Goal: Obtain resource: Download file/media

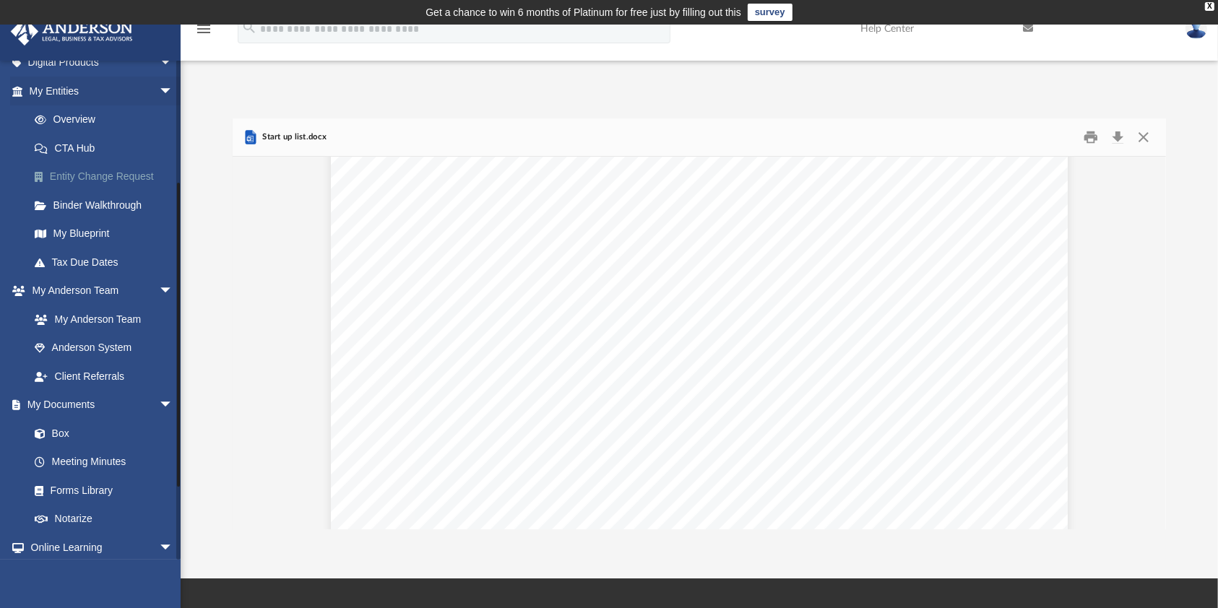
scroll to position [192, 0]
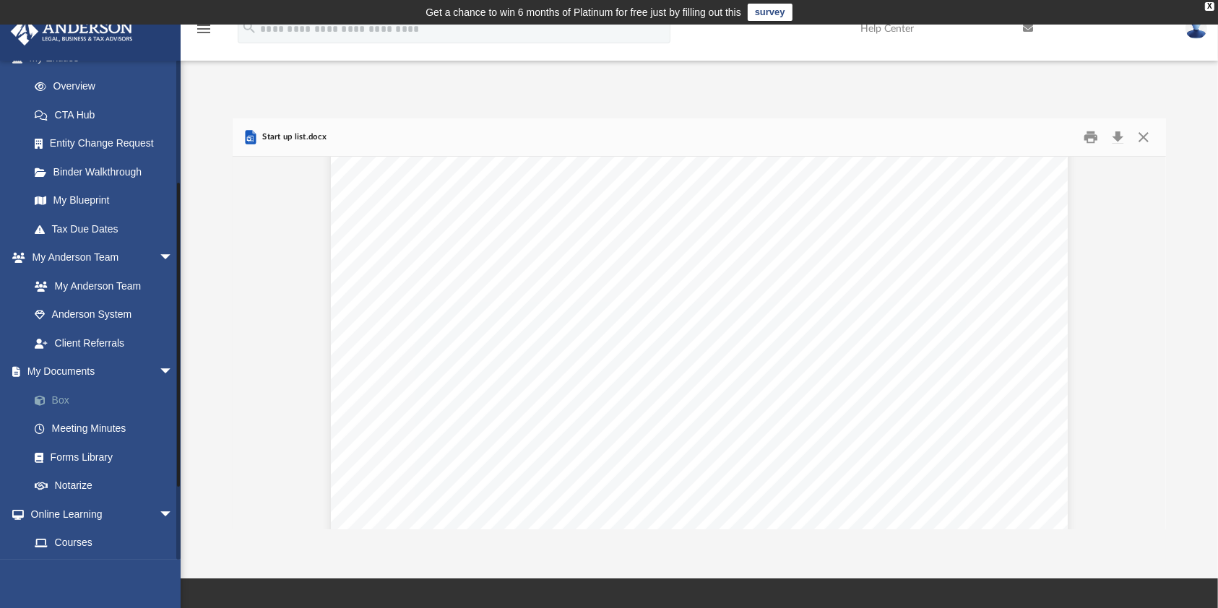
click at [80, 398] on link "Box" at bounding box center [107, 400] width 175 height 29
click at [47, 396] on span at bounding box center [47, 401] width 9 height 10
click at [66, 402] on link "Box" at bounding box center [107, 400] width 175 height 29
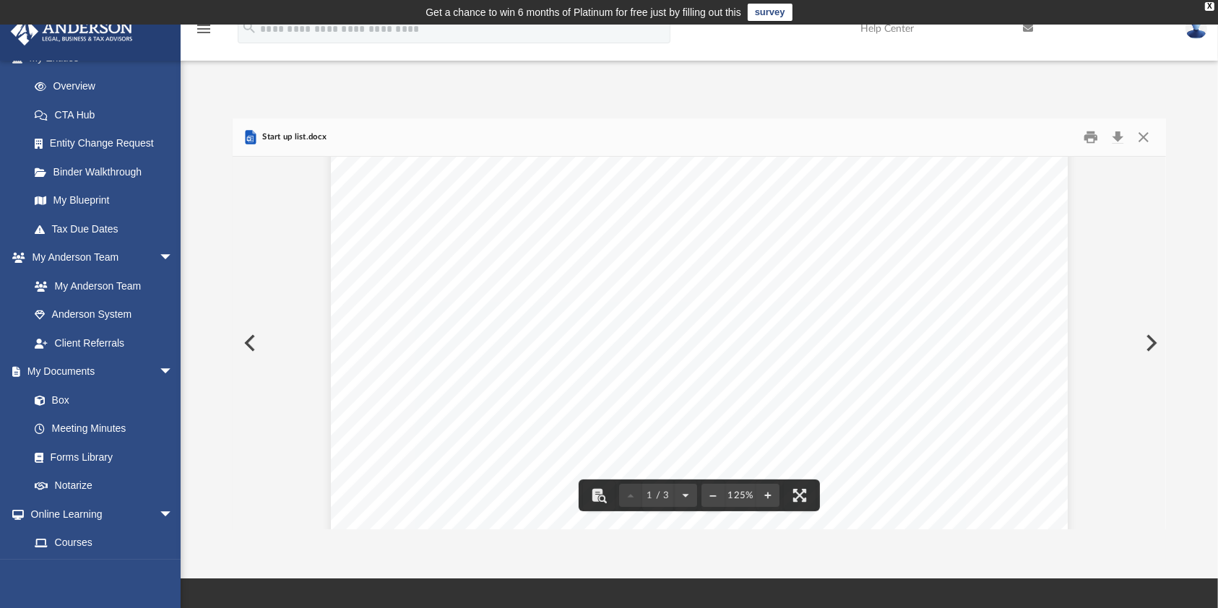
scroll to position [144, 0]
click at [1146, 139] on button "Close" at bounding box center [1143, 137] width 26 height 22
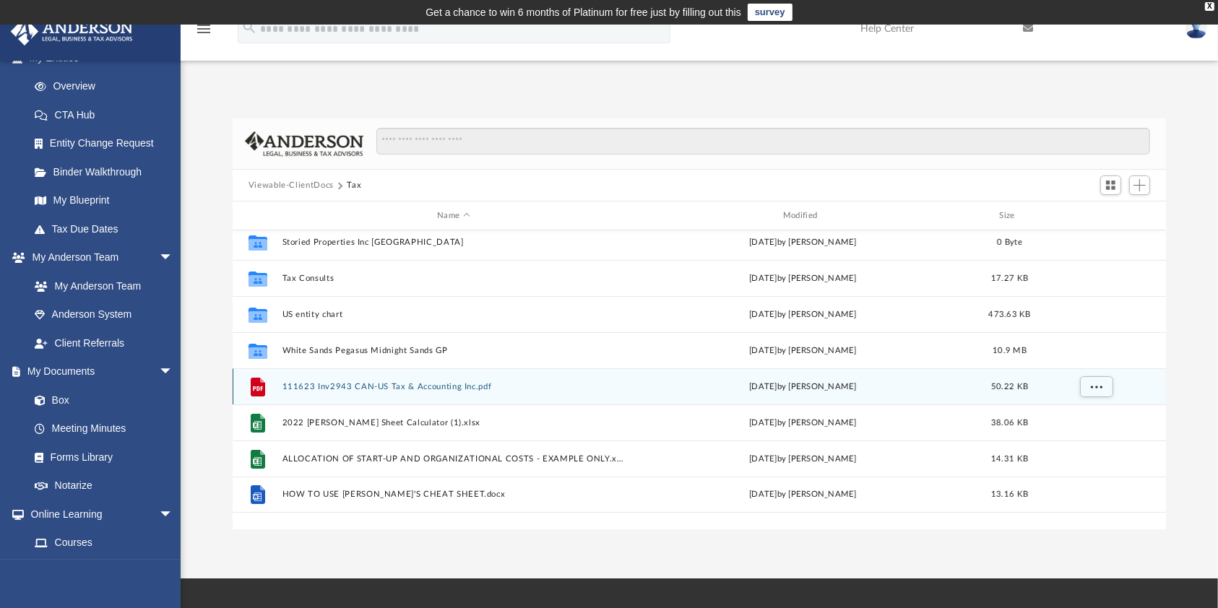
scroll to position [0, 0]
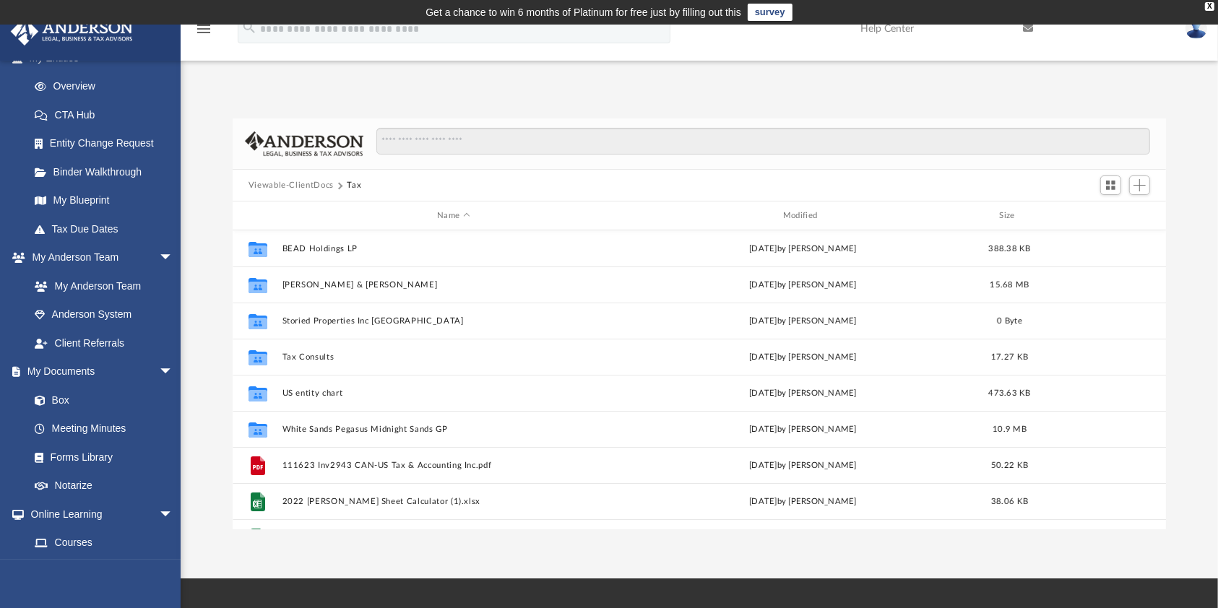
click at [51, 26] on img at bounding box center [71, 31] width 131 height 28
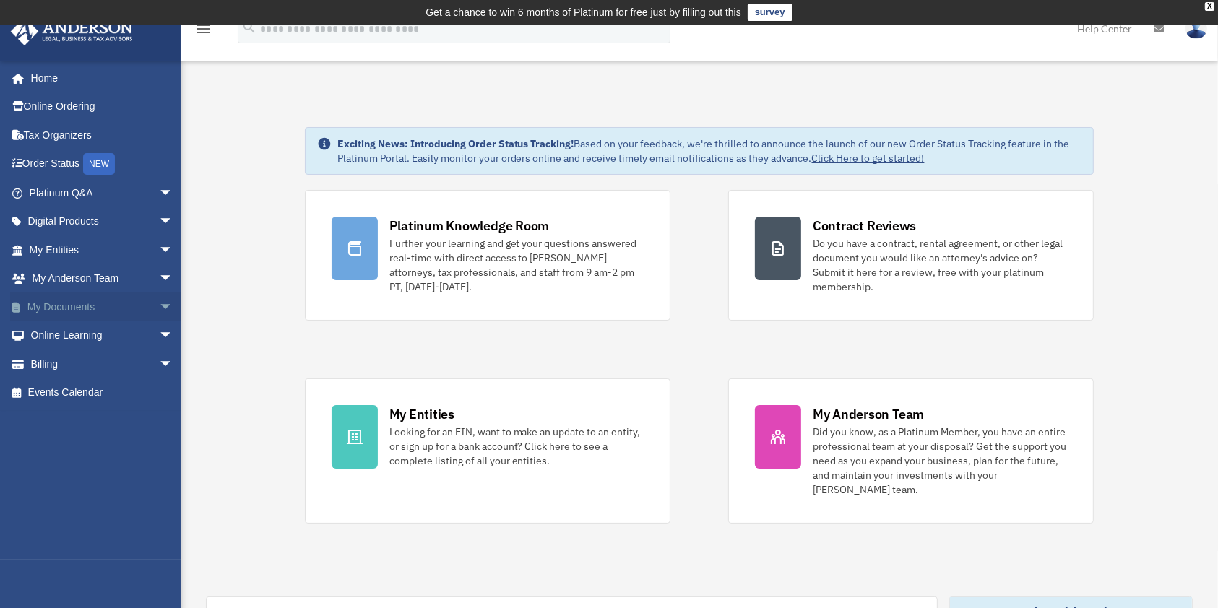
click at [159, 302] on span "arrow_drop_down" at bounding box center [173, 307] width 29 height 30
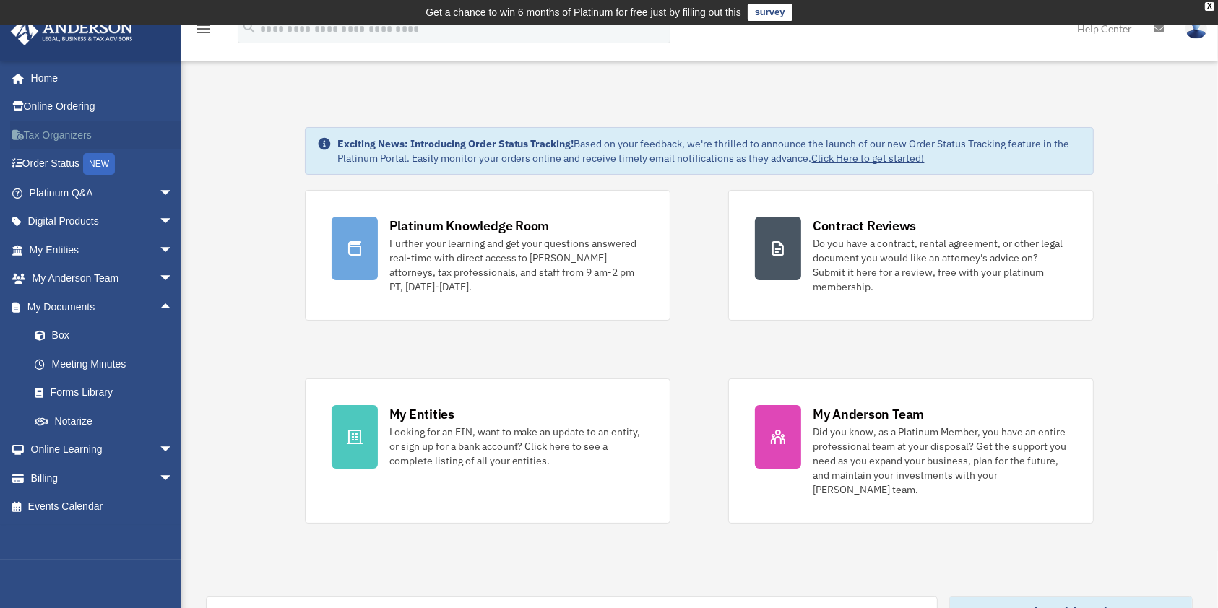
click at [48, 134] on link "Tax Organizers" at bounding box center [102, 135] width 185 height 29
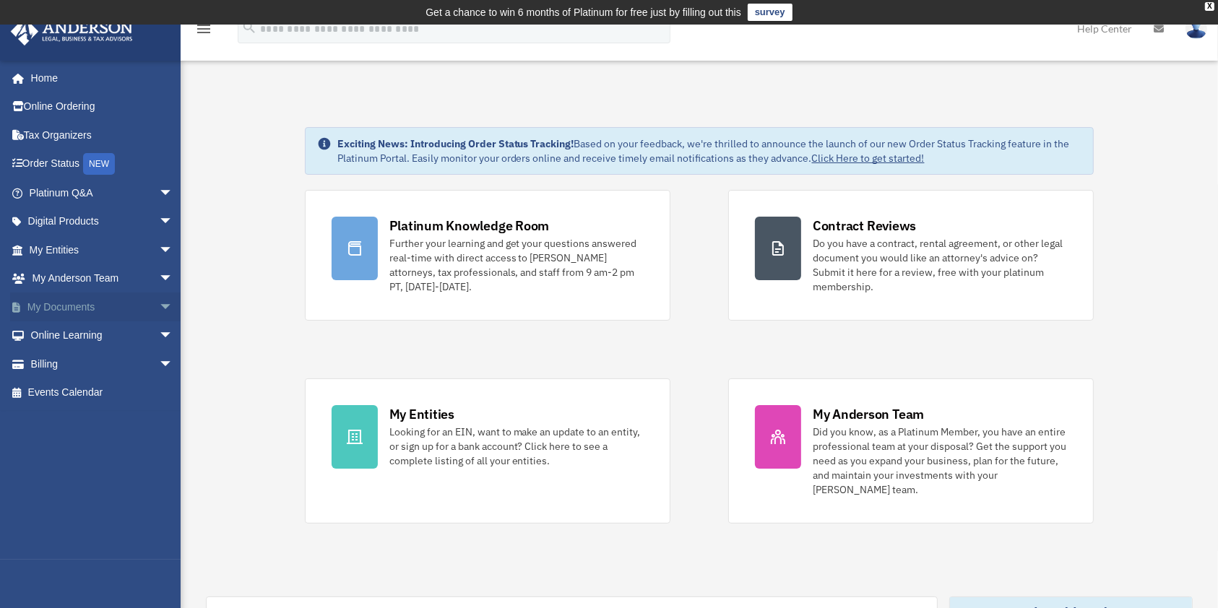
click at [52, 301] on link "My Documents arrow_drop_down" at bounding box center [102, 306] width 185 height 29
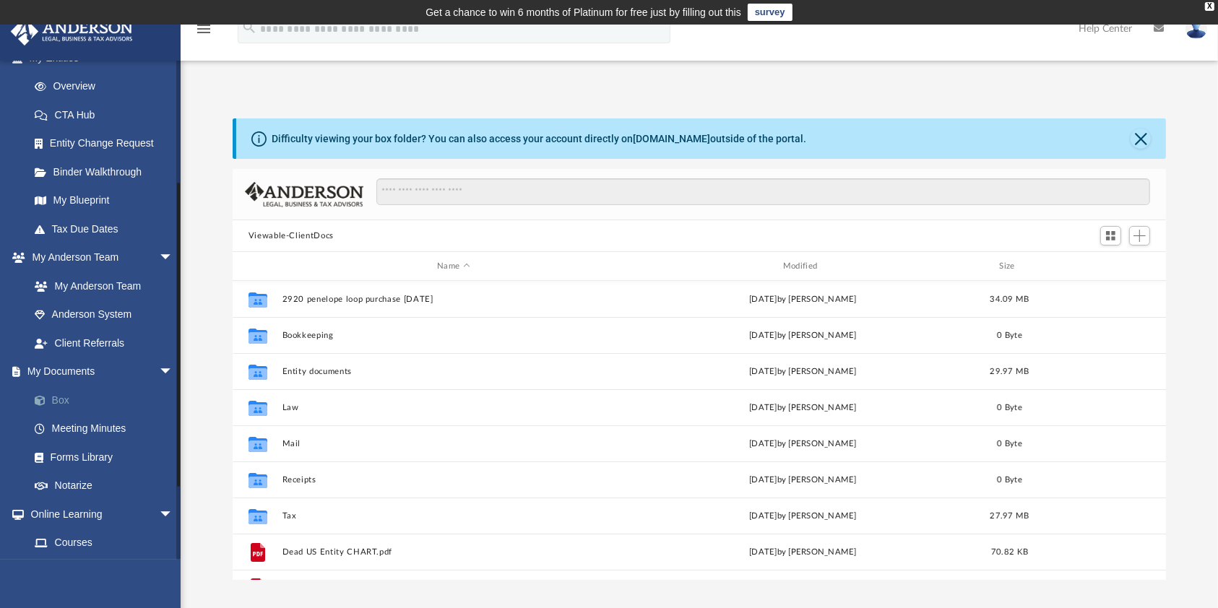
scroll to position [313, 919]
click at [67, 406] on link "Box" at bounding box center [107, 400] width 175 height 29
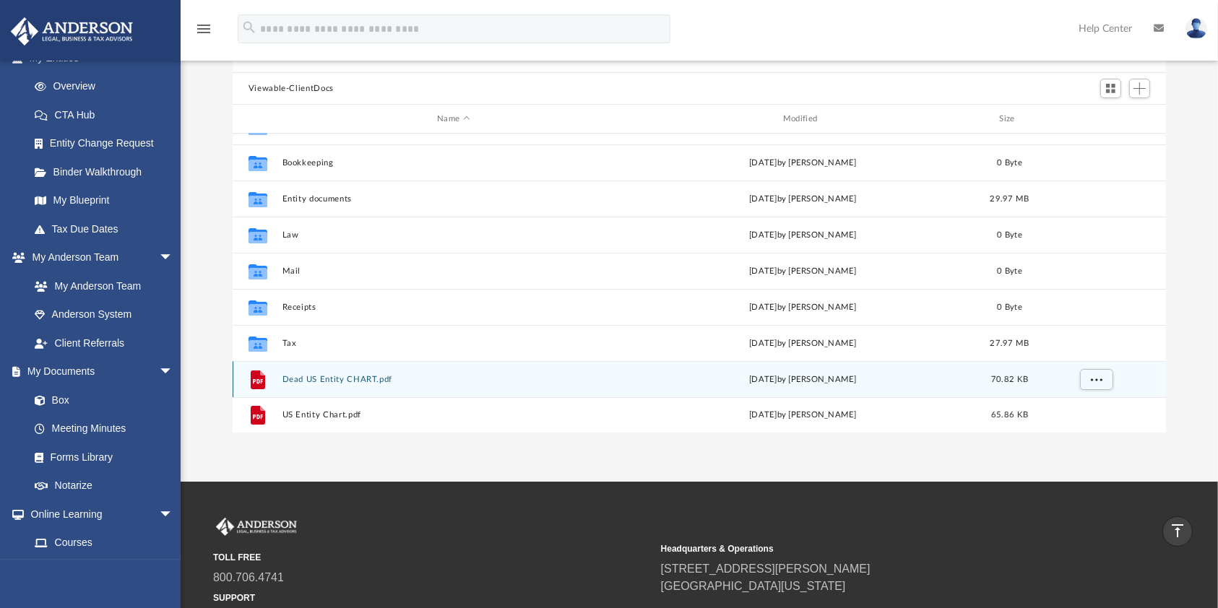
scroll to position [87, 0]
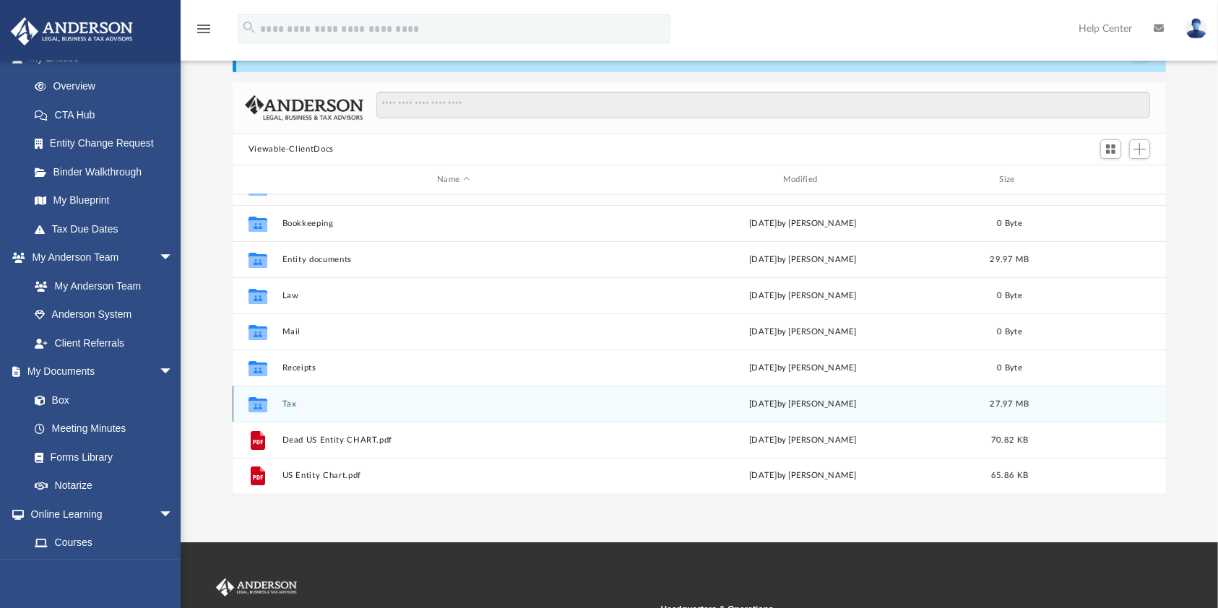
click at [295, 406] on button "Tax" at bounding box center [453, 403] width 343 height 9
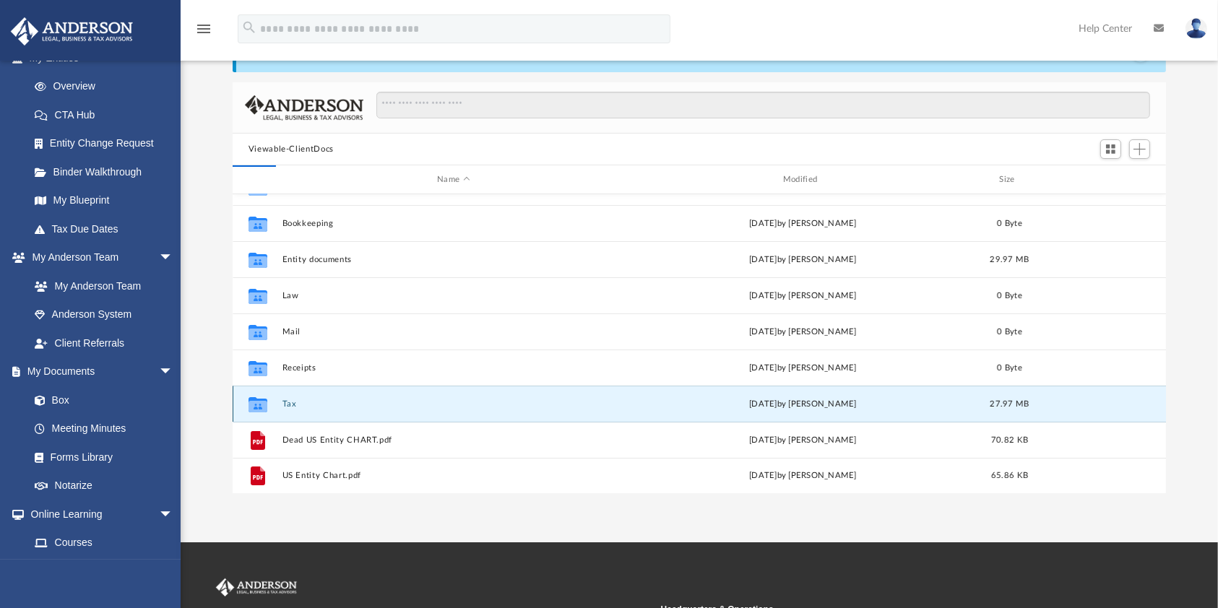
click at [295, 406] on button "Tax" at bounding box center [453, 403] width 343 height 9
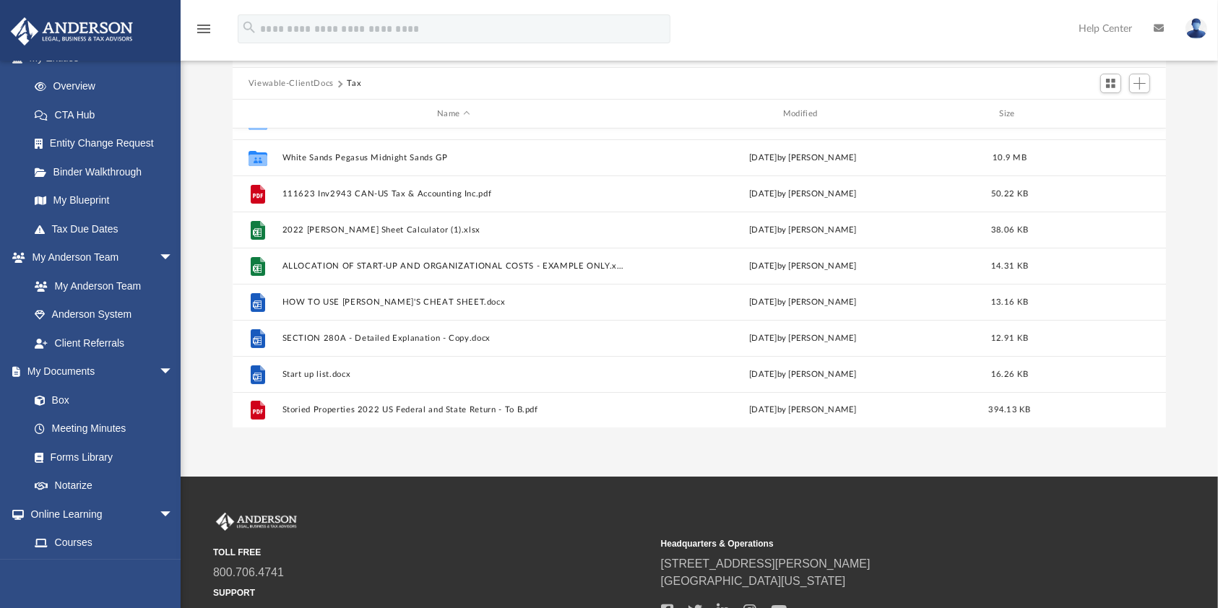
scroll to position [183, 0]
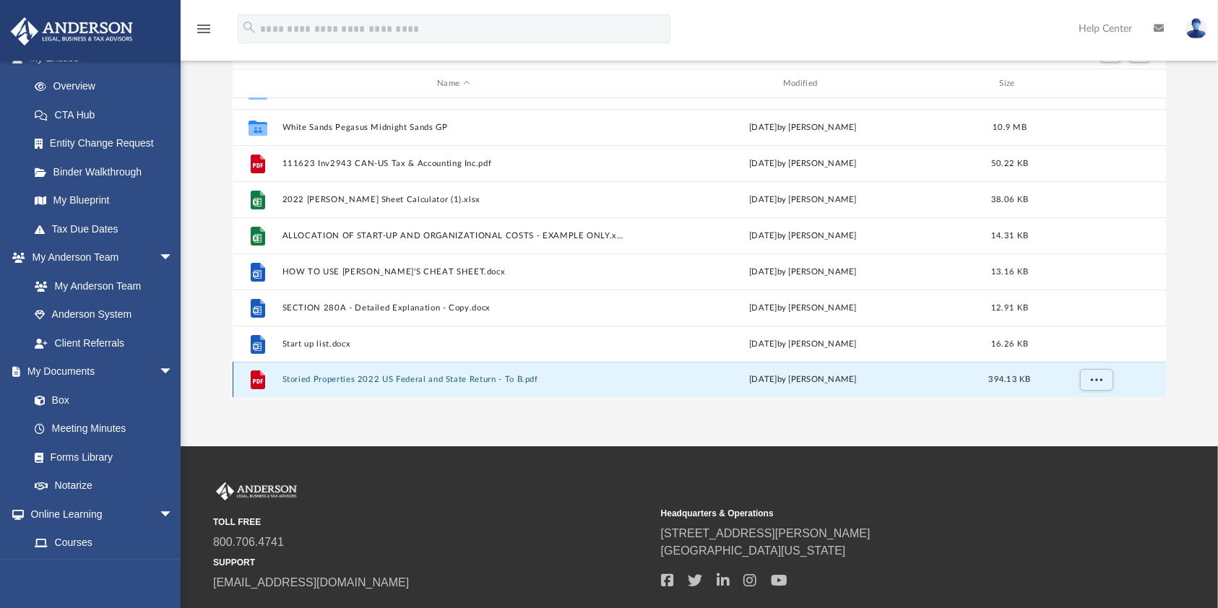
click at [325, 377] on button "Storied Properties 2022 US Federal and State Return - To B.pdf" at bounding box center [453, 379] width 343 height 9
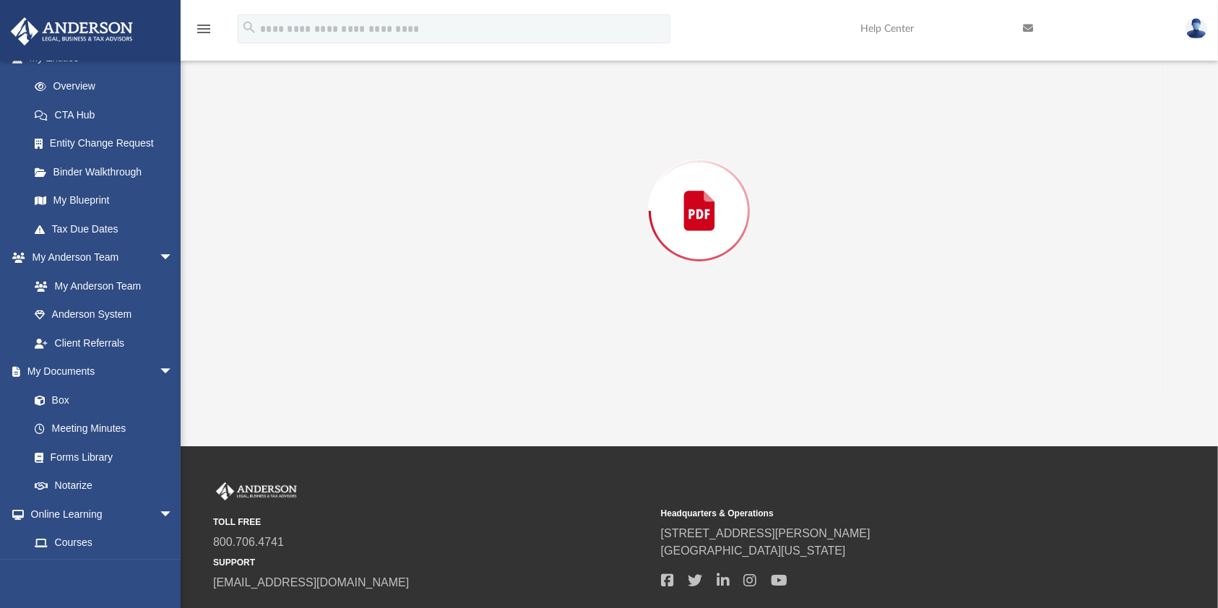
scroll to position [169, 0]
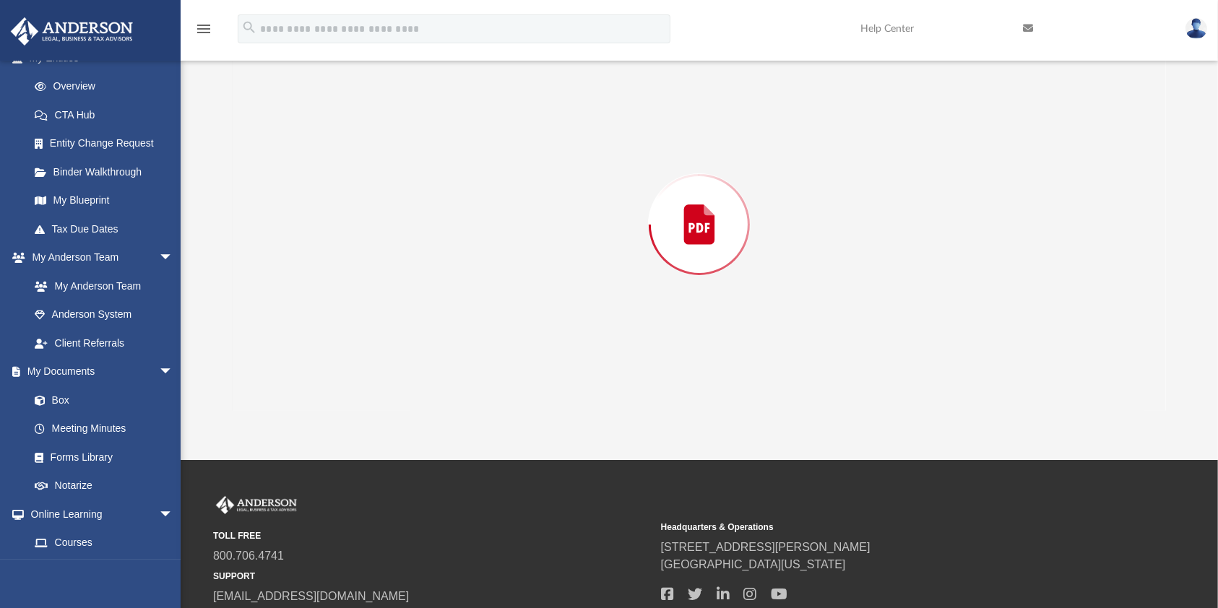
click at [325, 377] on div "Preview" at bounding box center [699, 224] width 933 height 373
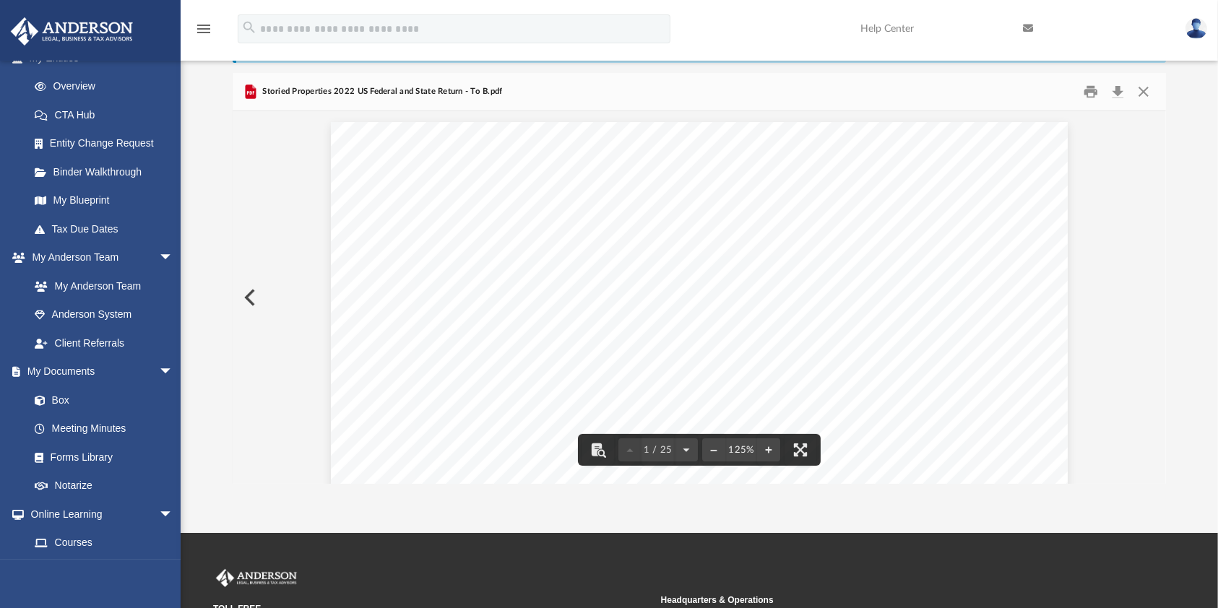
scroll to position [0, 0]
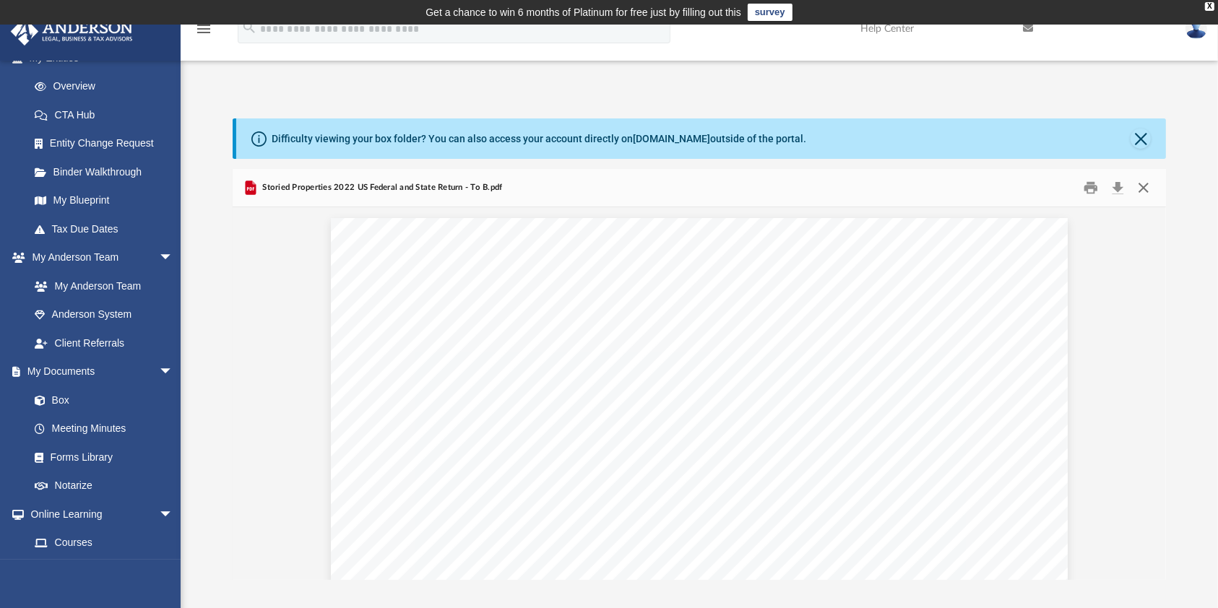
click at [1140, 188] on button "Close" at bounding box center [1143, 188] width 26 height 22
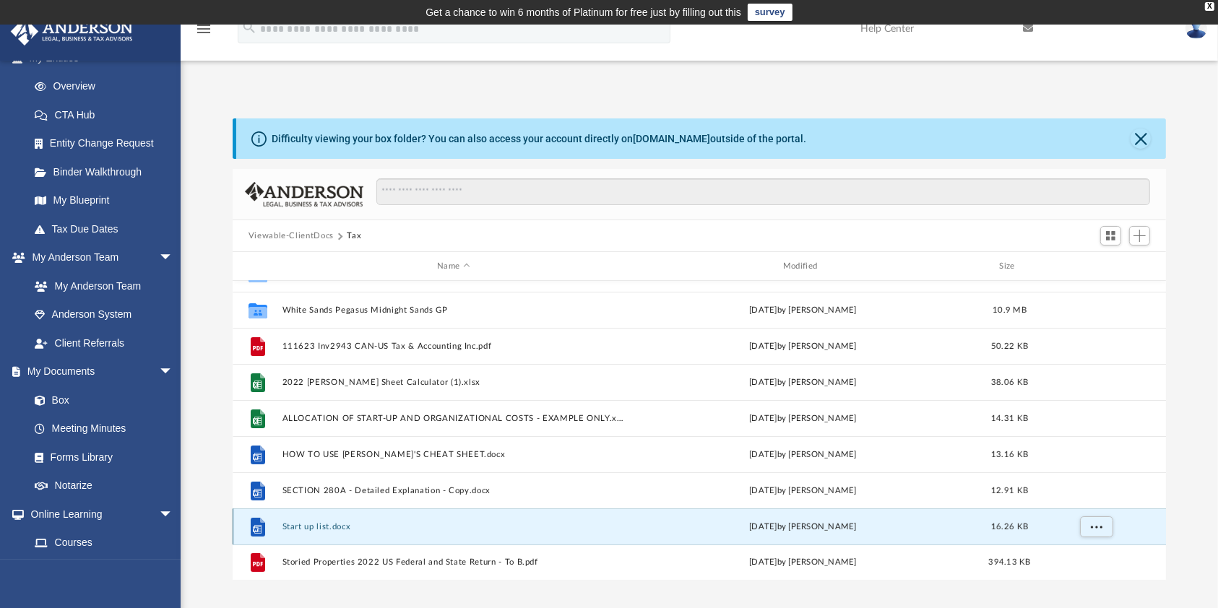
click at [324, 522] on button "Start up list.docx" at bounding box center [453, 526] width 343 height 9
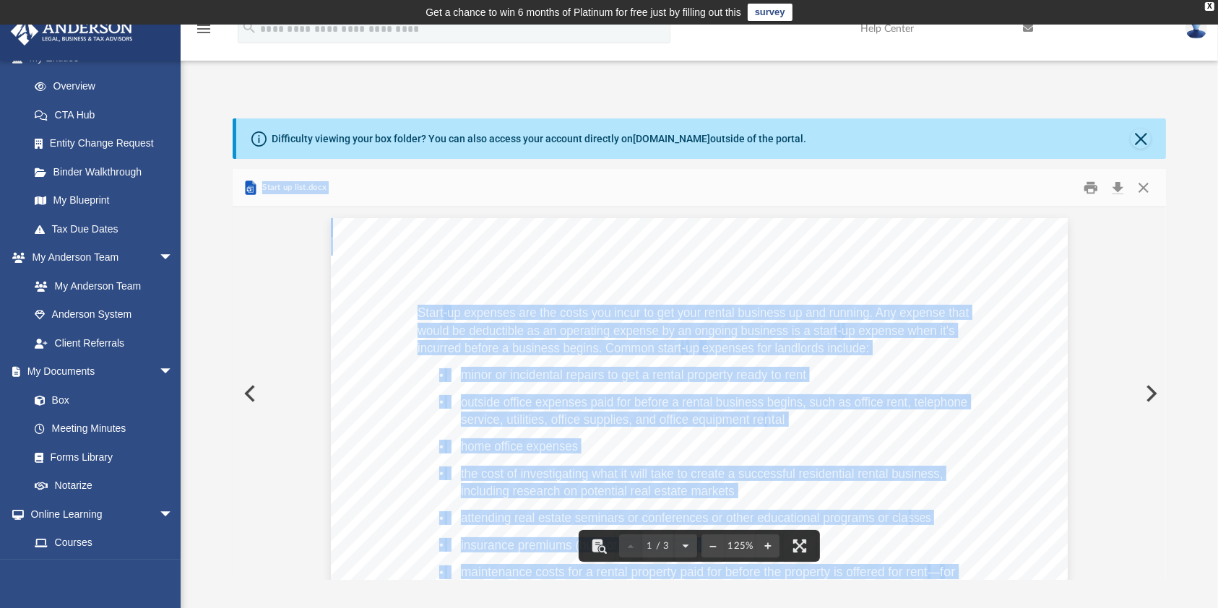
click at [486, 381] on span "minor or incidental repairs to get a rental property ready to rent" at bounding box center [633, 374] width 345 height 13
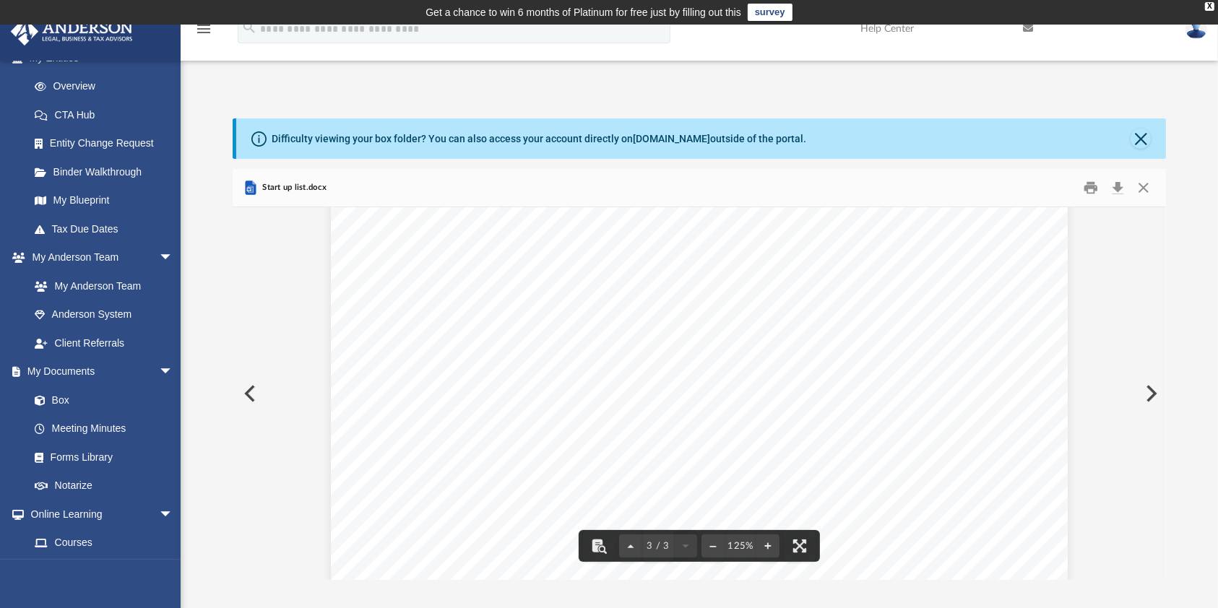
scroll to position [2022, 0]
click at [1140, 146] on button "Close" at bounding box center [1140, 139] width 20 height 20
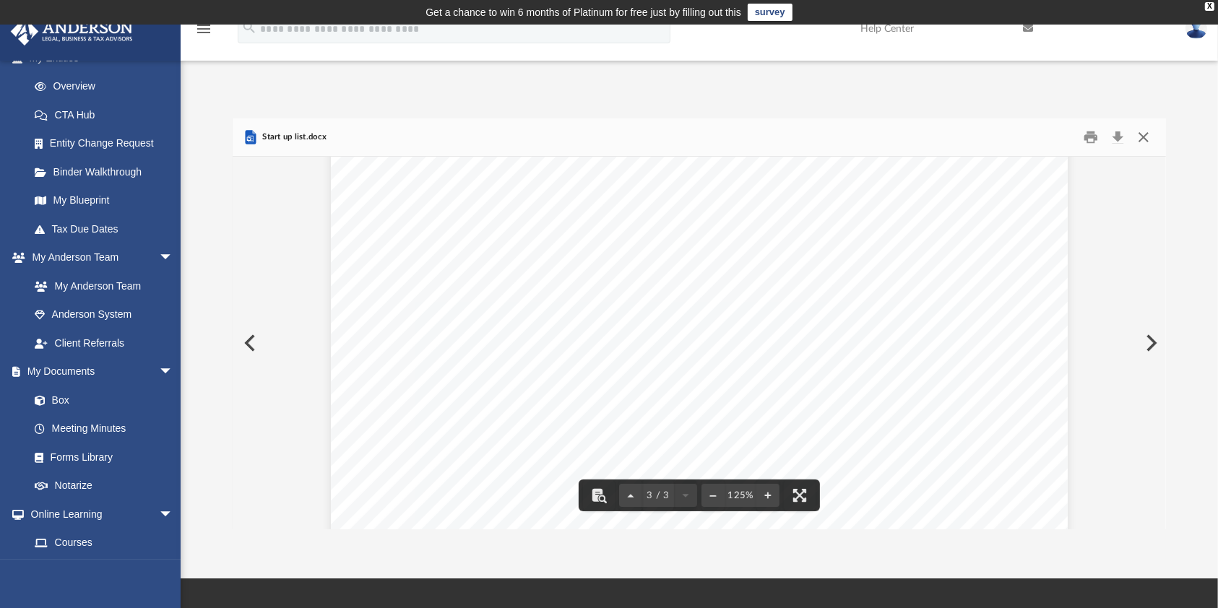
click at [1142, 136] on button "Close" at bounding box center [1143, 137] width 26 height 22
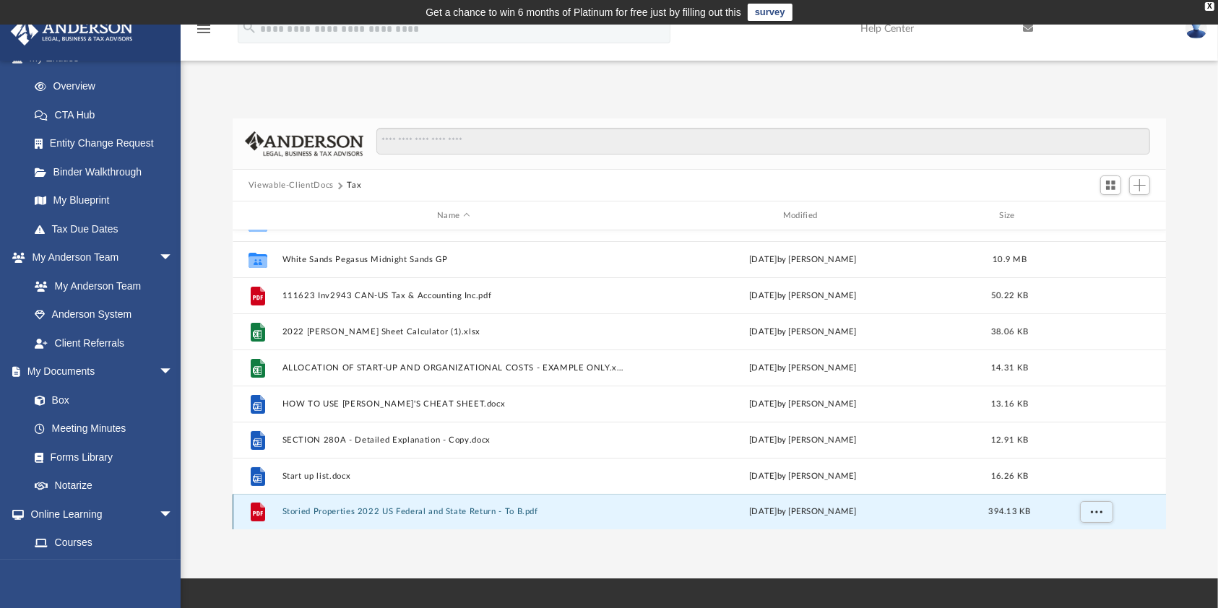
click at [426, 514] on button "Storied Properties 2022 US Federal and State Return - To B.pdf" at bounding box center [453, 511] width 343 height 9
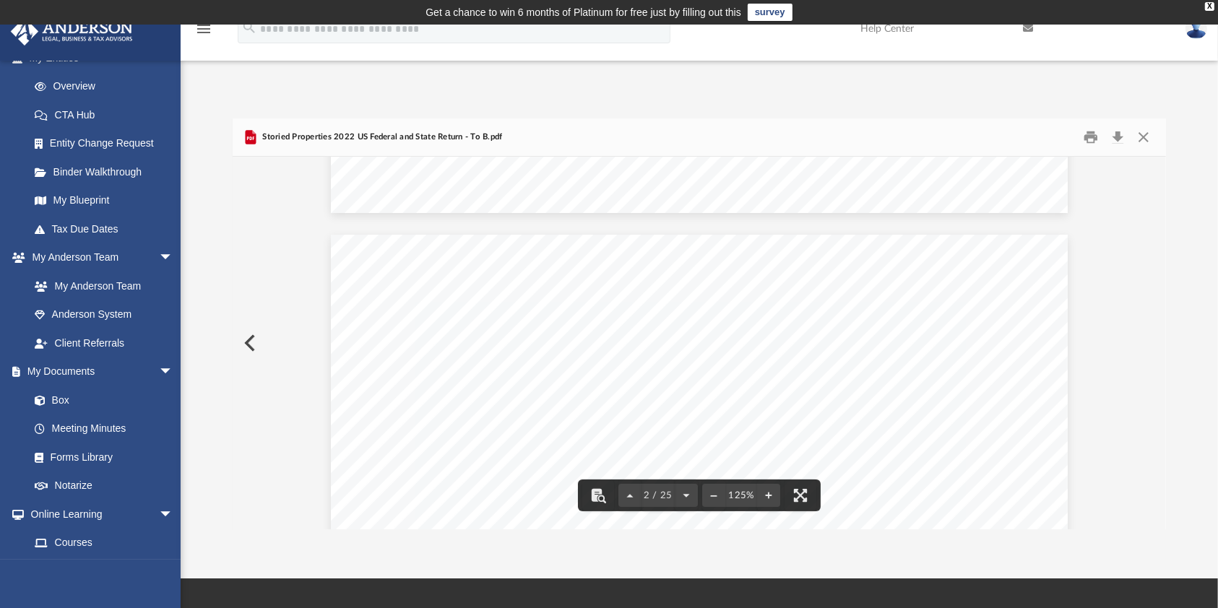
scroll to position [867, 0]
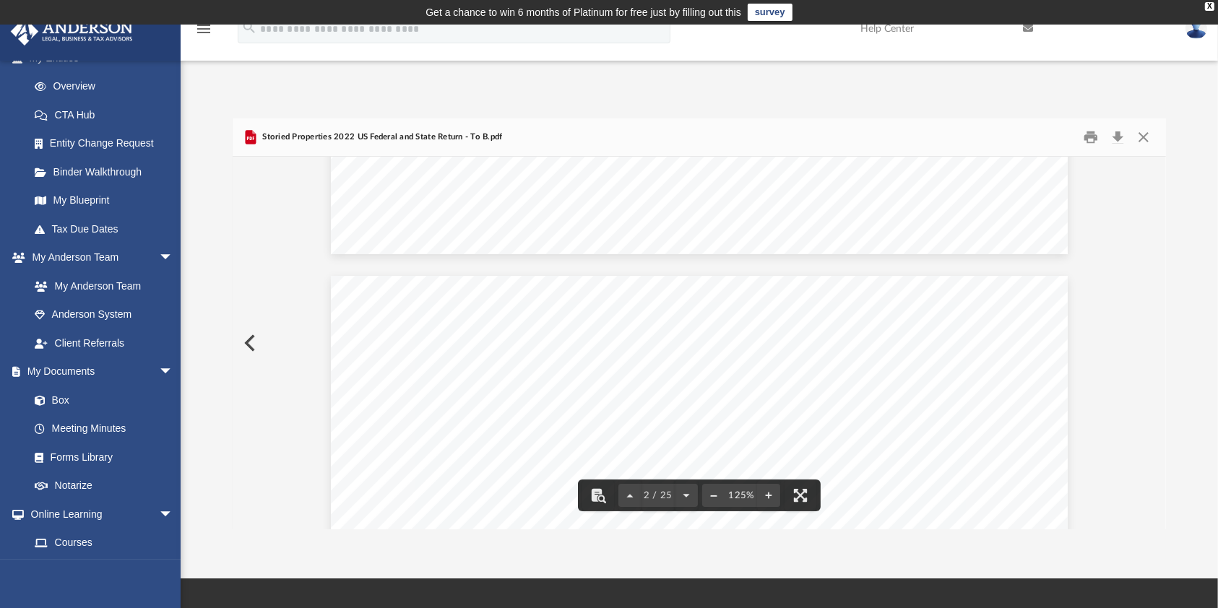
click at [716, 493] on button "File preview" at bounding box center [713, 496] width 23 height 32
click at [692, 274] on div "}}}}}}}}}}}}}}}}}}}}}} }}}}}}}}}} STORIED PROPERTIES INC 32-0708640 ~~~~~~~~~~~…" at bounding box center [698, 603] width 677 height 877
click at [1139, 142] on button "Close" at bounding box center [1143, 137] width 26 height 22
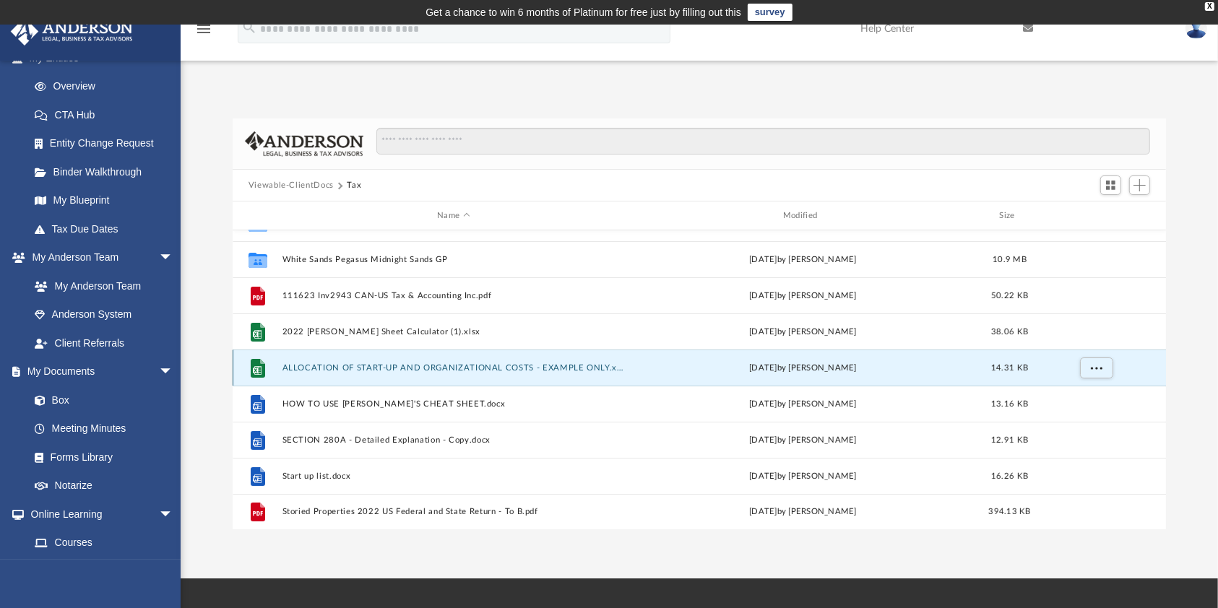
click at [401, 367] on button "ALLOCATION OF START-UP AND ORGANIZATIONAL COSTS - EXAMPLE ONLY.xlsx" at bounding box center [453, 367] width 343 height 9
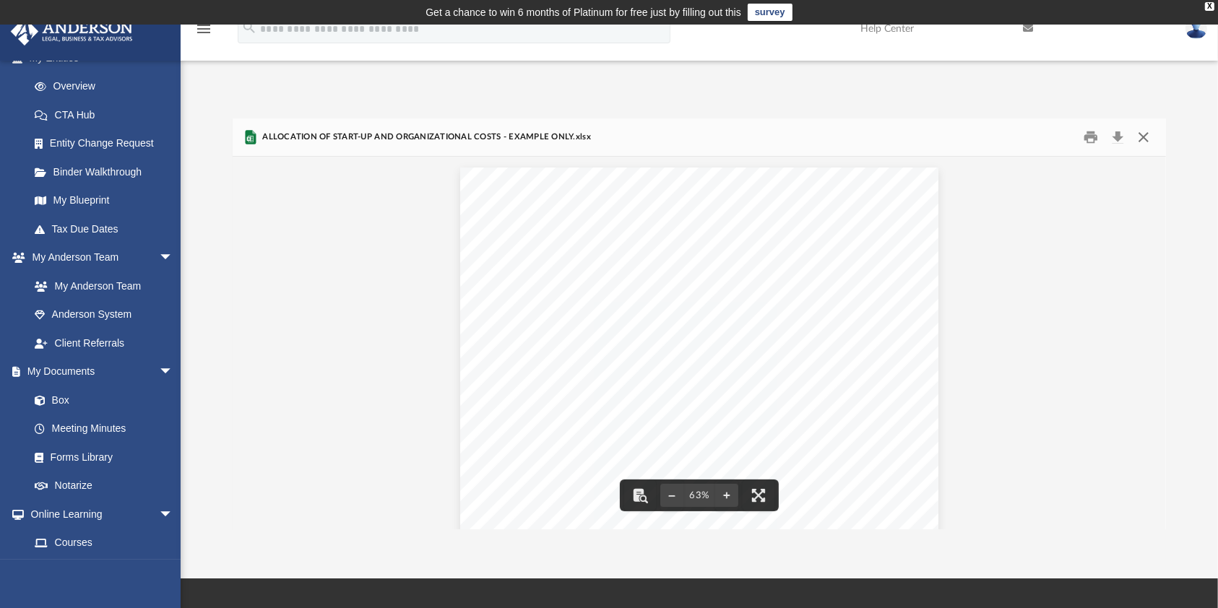
click at [1140, 135] on button "Close" at bounding box center [1143, 137] width 26 height 22
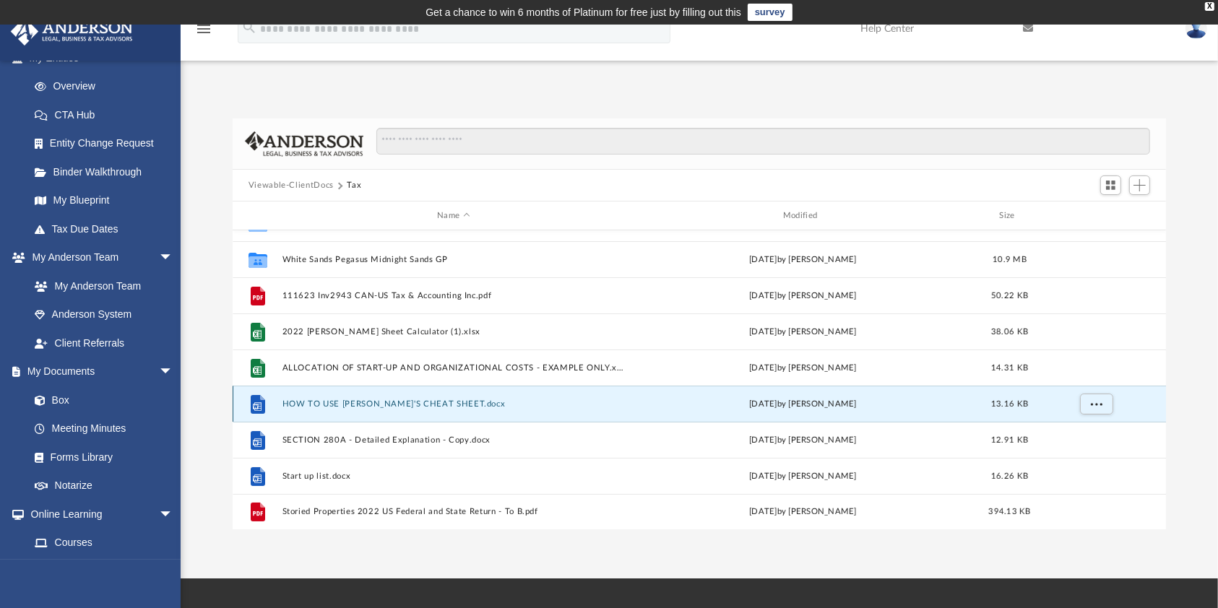
click at [406, 407] on button "HOW TO USE [PERSON_NAME]'S CHEAT SHEET.docx" at bounding box center [453, 403] width 343 height 9
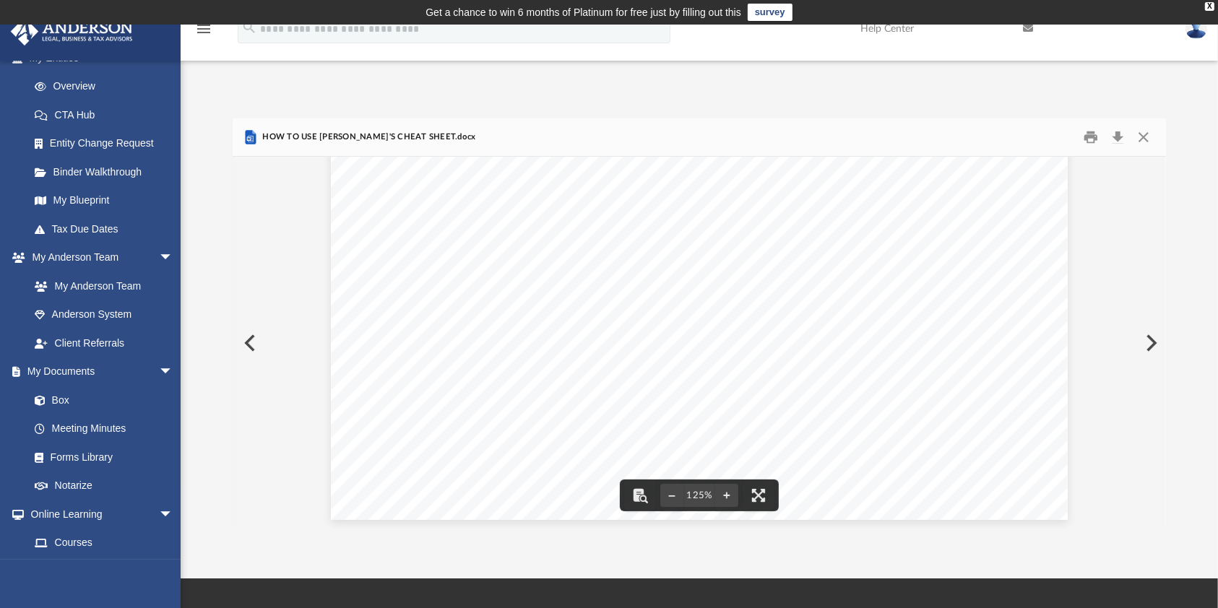
scroll to position [602, 0]
click at [1145, 139] on button "Close" at bounding box center [1143, 137] width 26 height 22
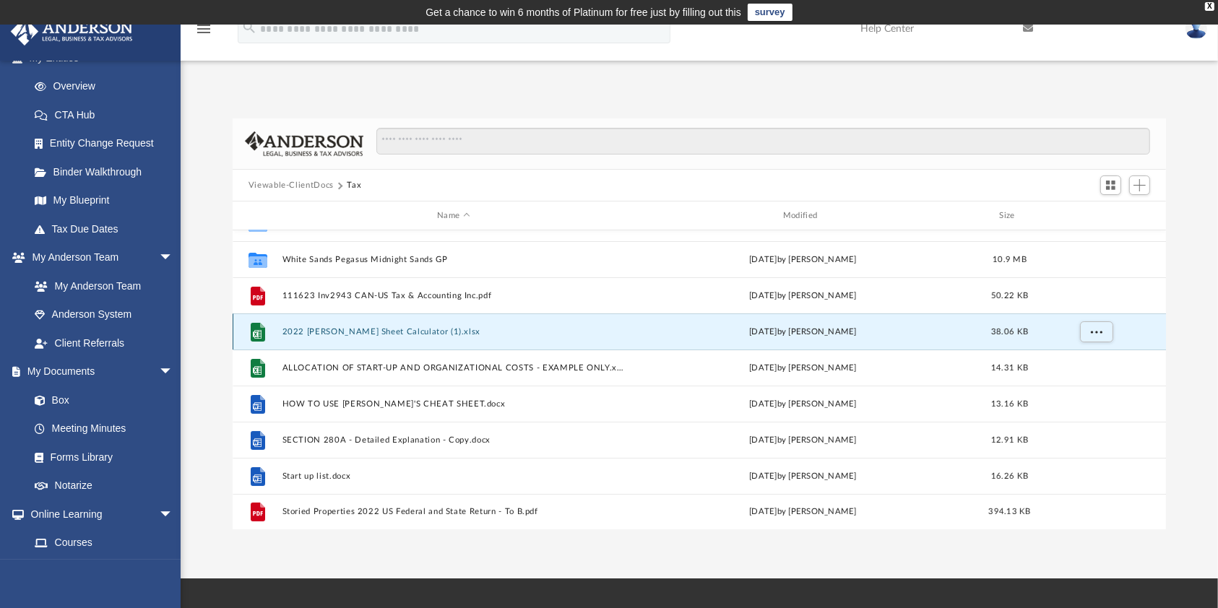
click at [332, 329] on button "2022 [PERSON_NAME] Sheet Calculator (1).xlsx" at bounding box center [453, 331] width 343 height 9
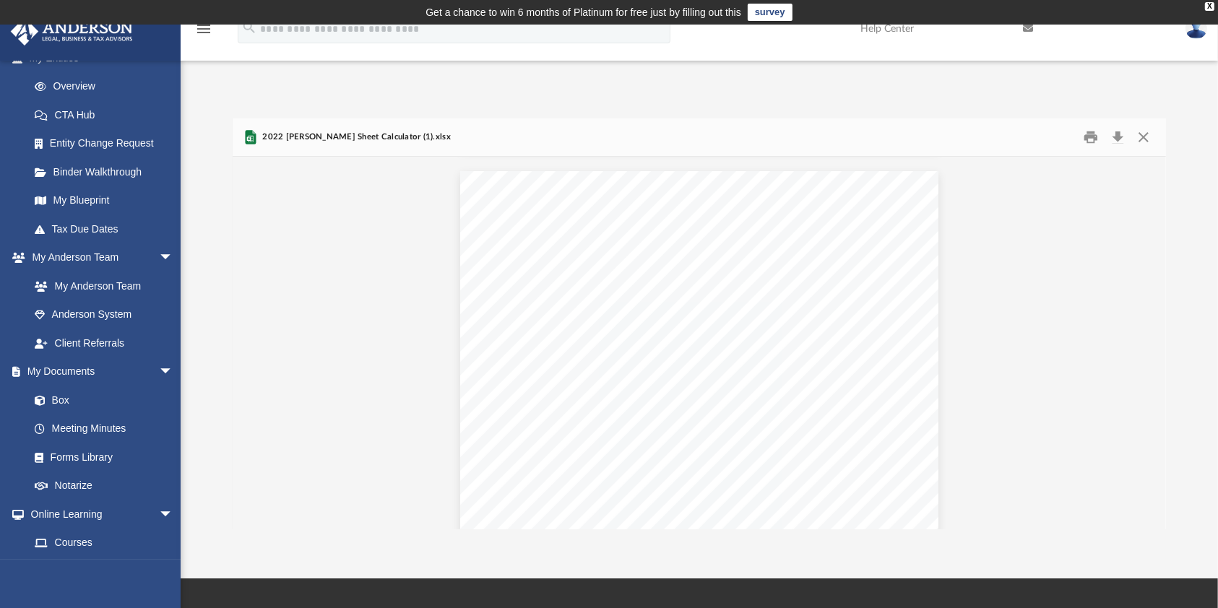
scroll to position [2808, 0]
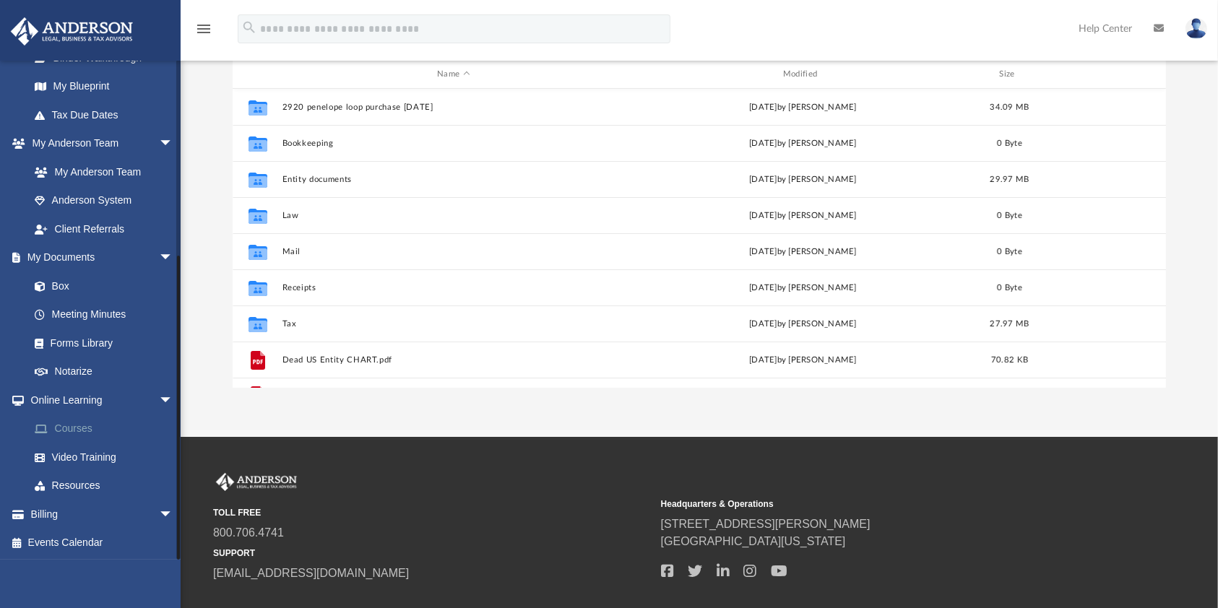
scroll to position [313, 919]
click at [61, 285] on link "Box" at bounding box center [107, 286] width 175 height 29
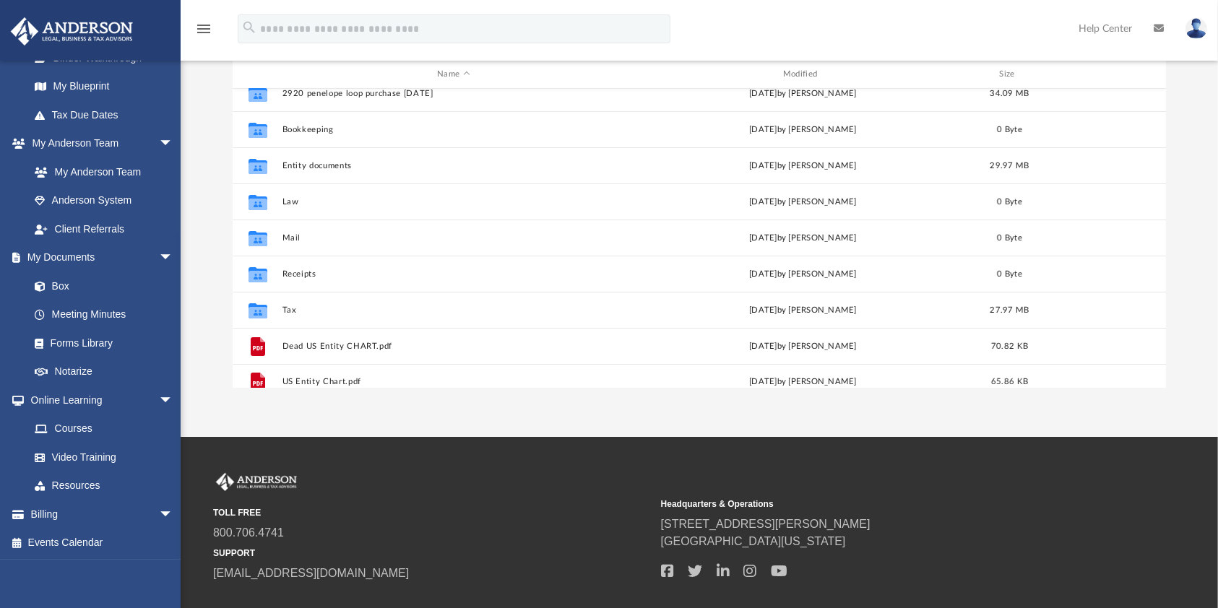
scroll to position [25, 0]
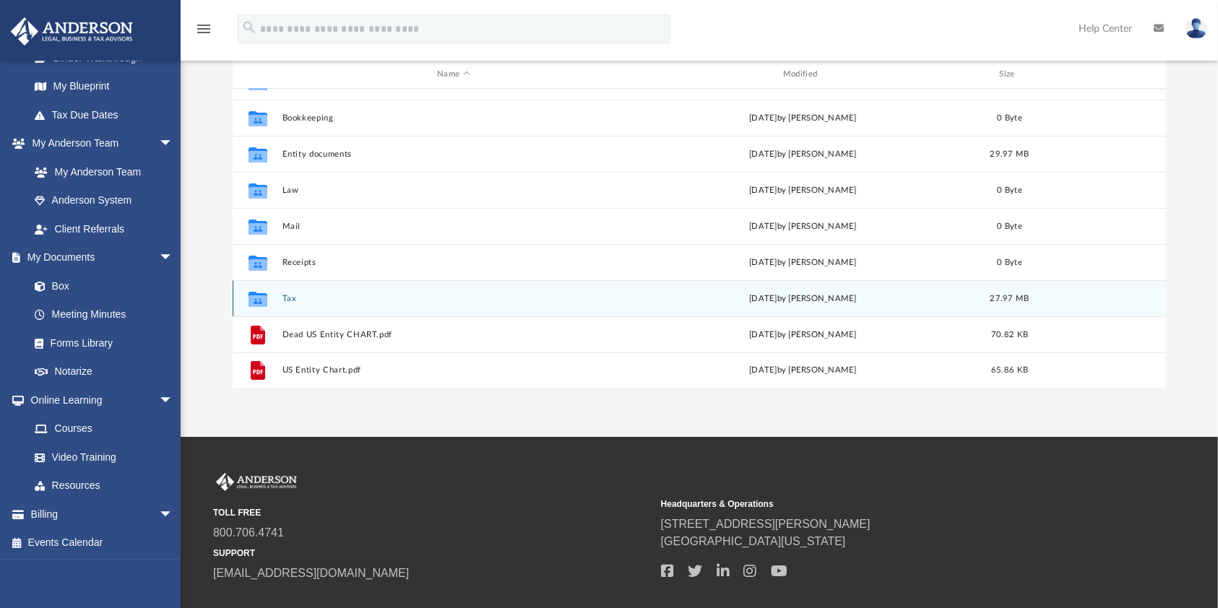
click at [283, 304] on div "Collaborated Folder Tax [DATE] by [PERSON_NAME] 27.97 MB" at bounding box center [700, 298] width 934 height 36
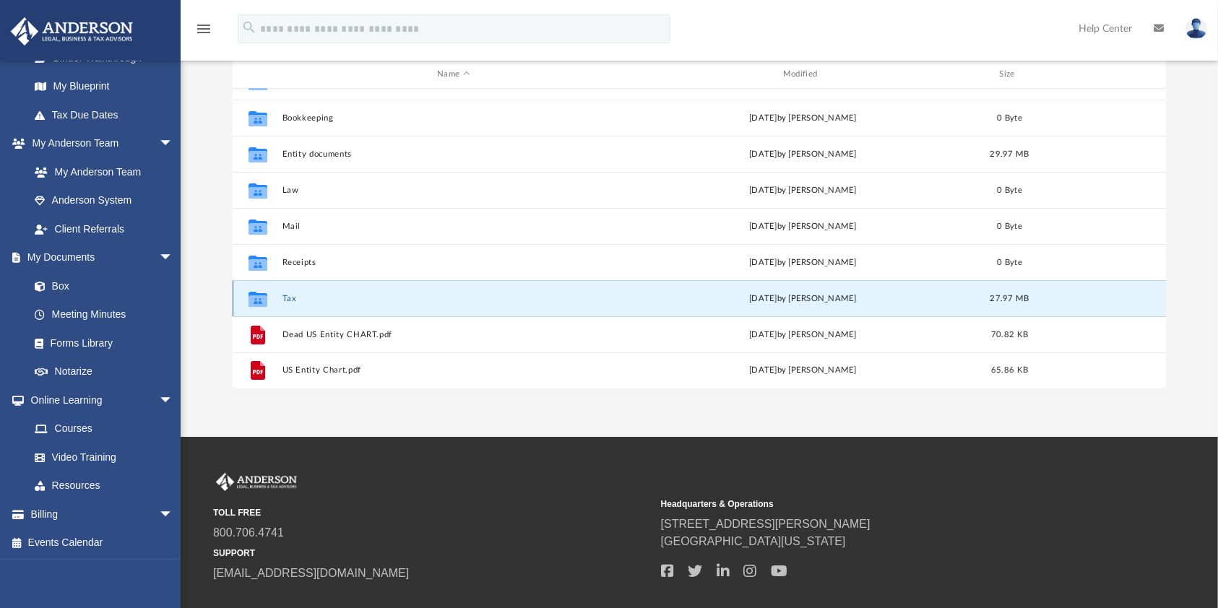
click at [283, 304] on div "Collaborated Folder Tax yesterday by Harry Sorensen 27.97 MB" at bounding box center [700, 298] width 934 height 36
click at [327, 298] on button "Tax" at bounding box center [453, 298] width 343 height 9
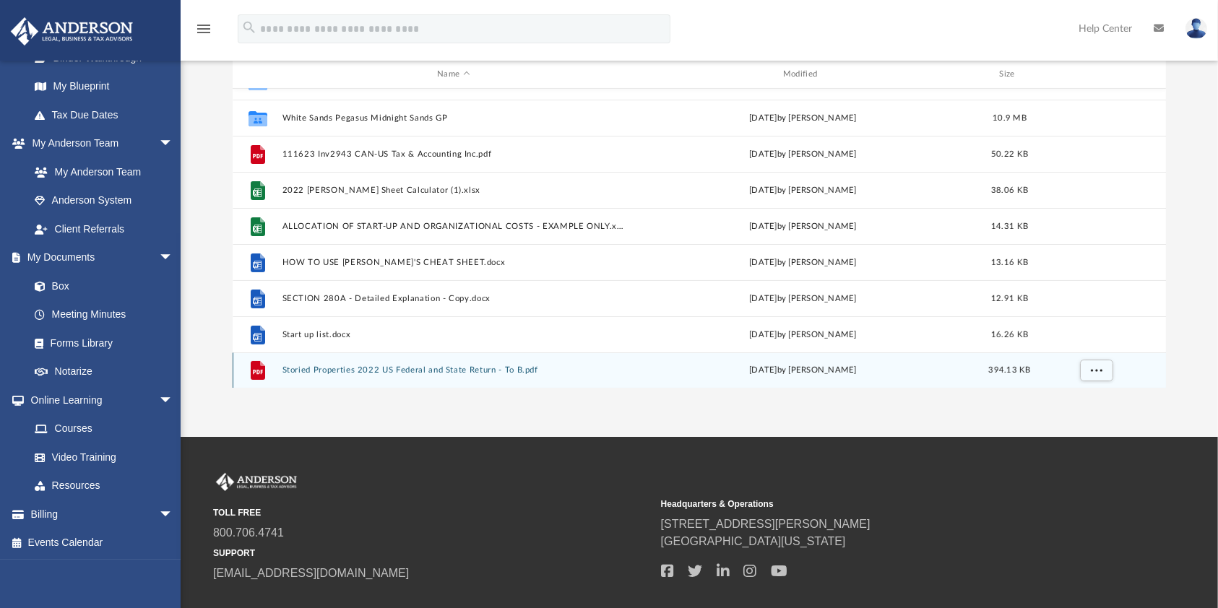
scroll to position [279, 0]
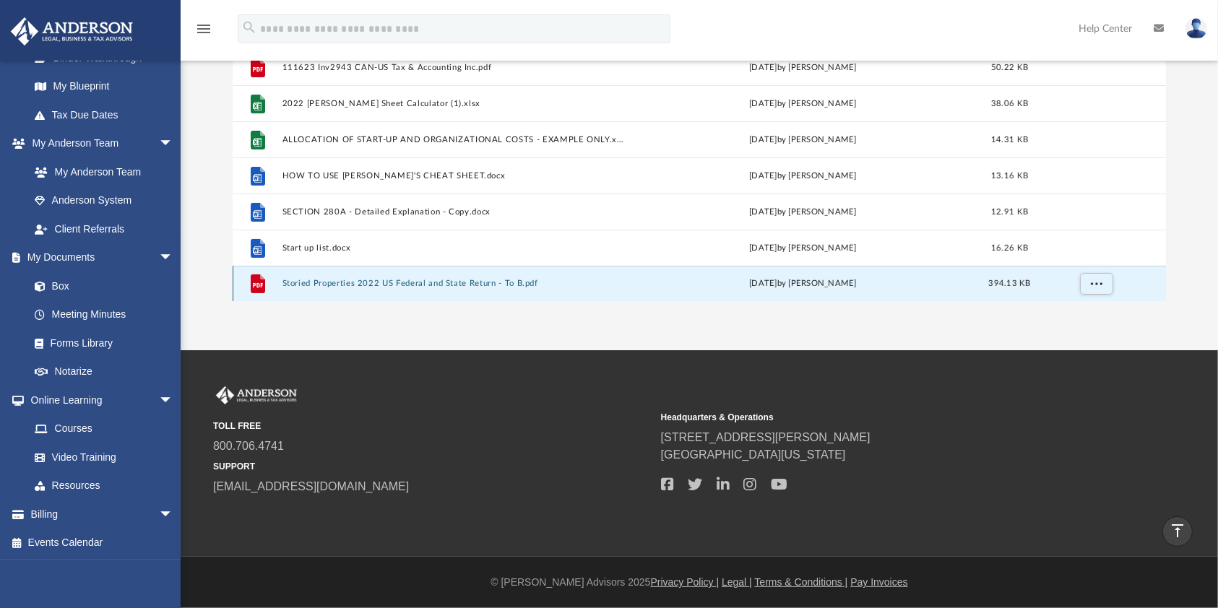
click at [409, 282] on button "Storied Properties 2022 US Federal and State Return - To B.pdf" at bounding box center [453, 283] width 343 height 9
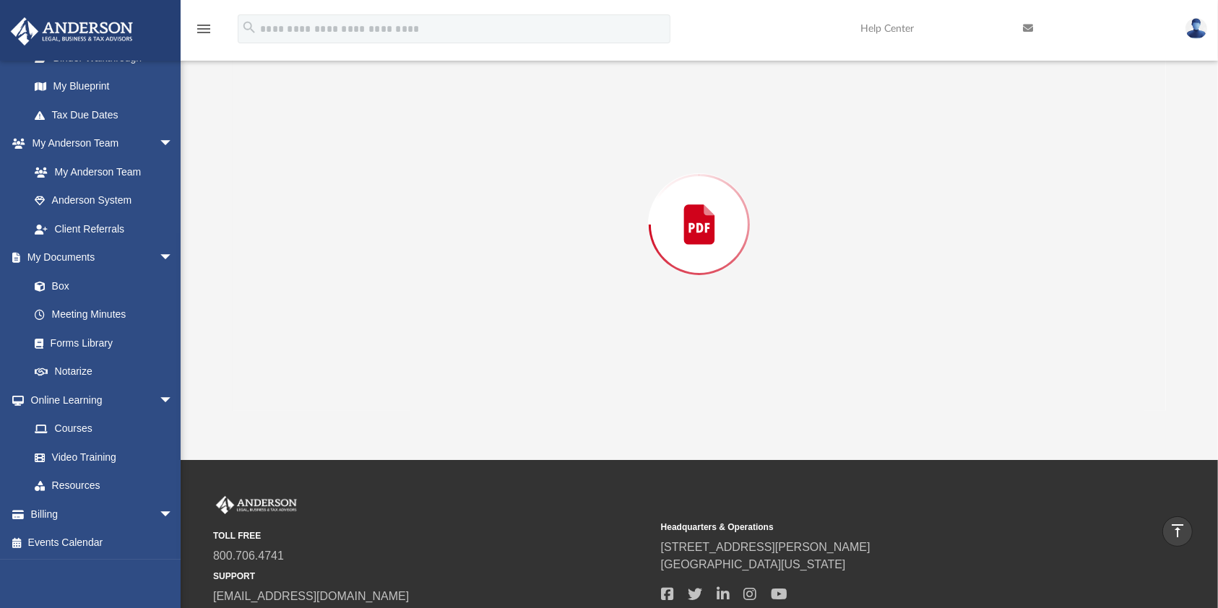
click at [409, 282] on div "Preview" at bounding box center [699, 224] width 933 height 373
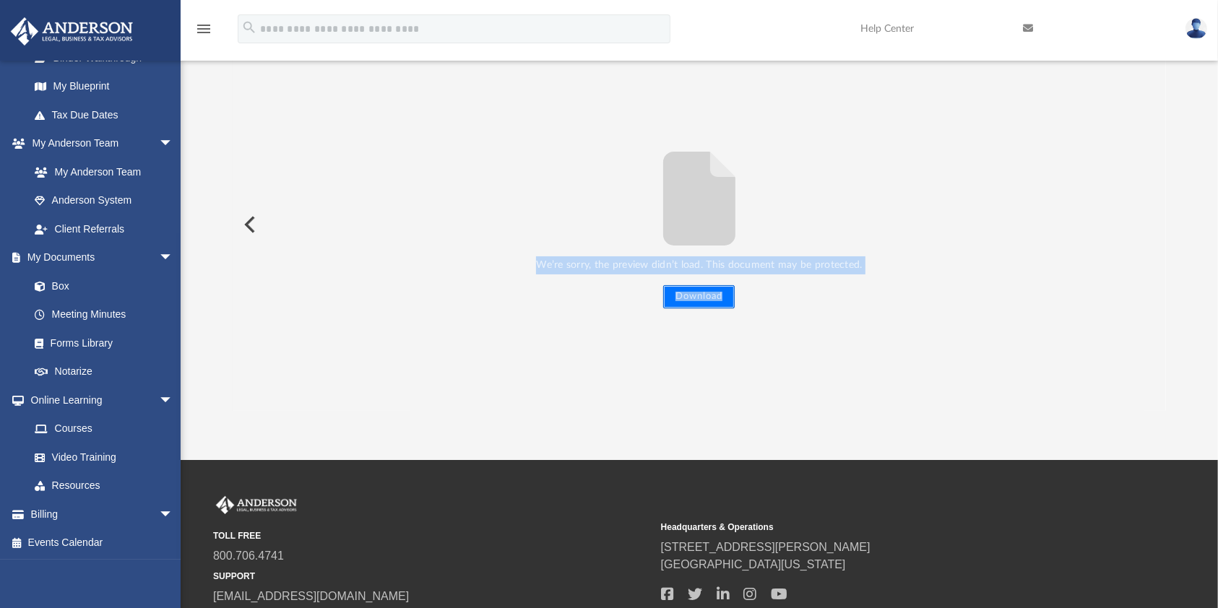
click at [687, 290] on button "Download" at bounding box center [698, 296] width 71 height 23
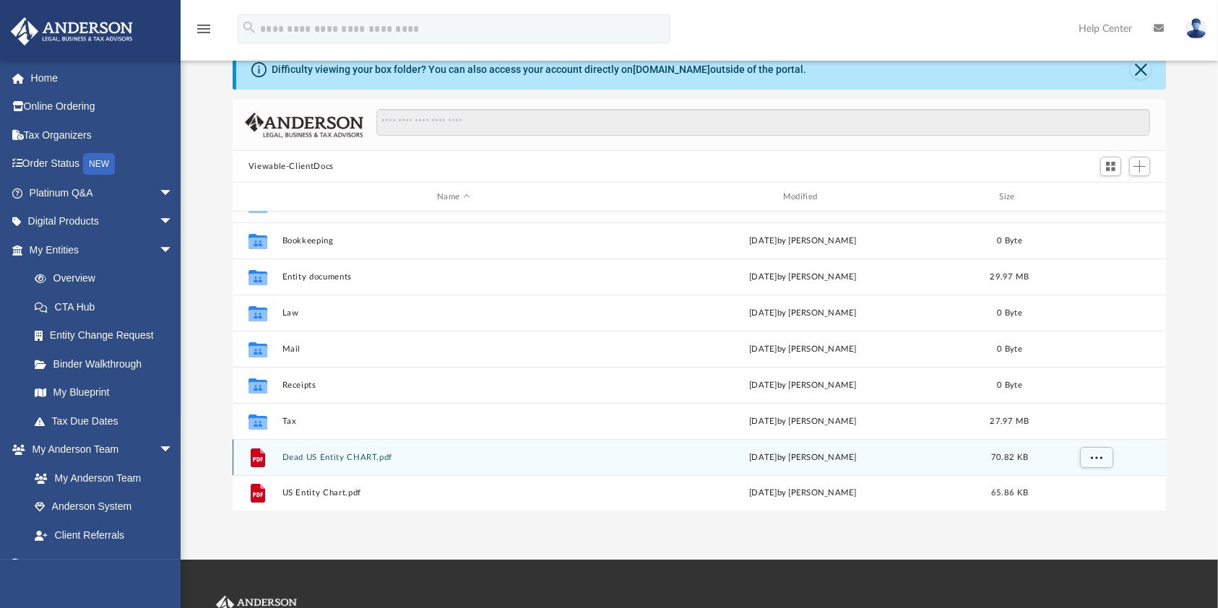
scroll to position [96, 0]
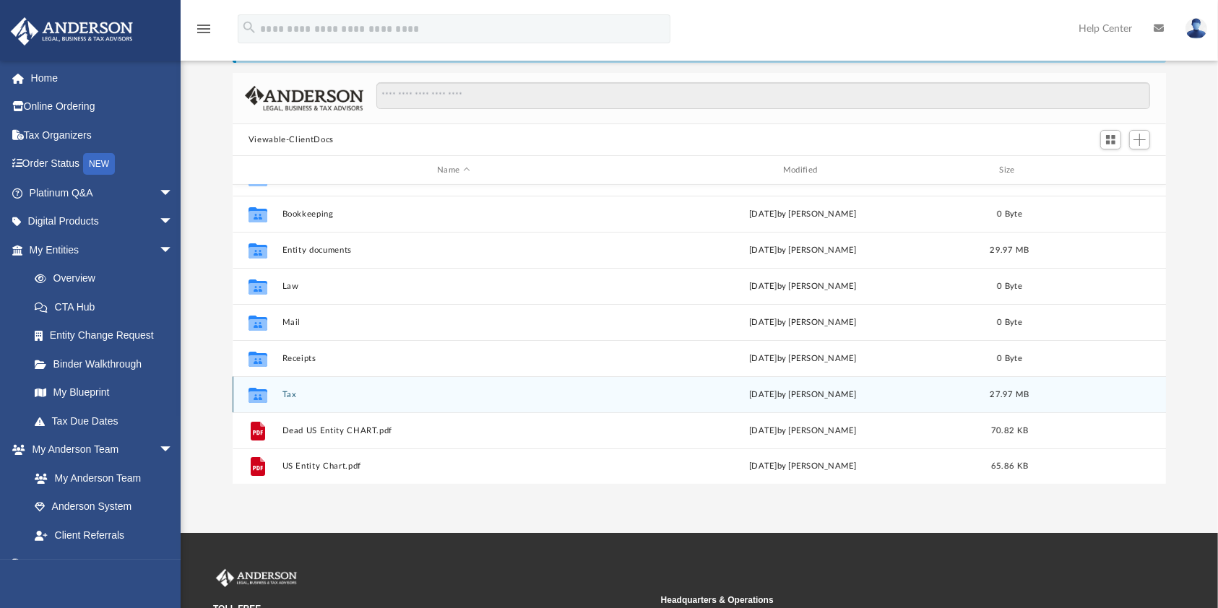
click at [303, 384] on div "Collaborated Folder Tax [DATE] by [PERSON_NAME] 27.97 MB" at bounding box center [700, 394] width 934 height 36
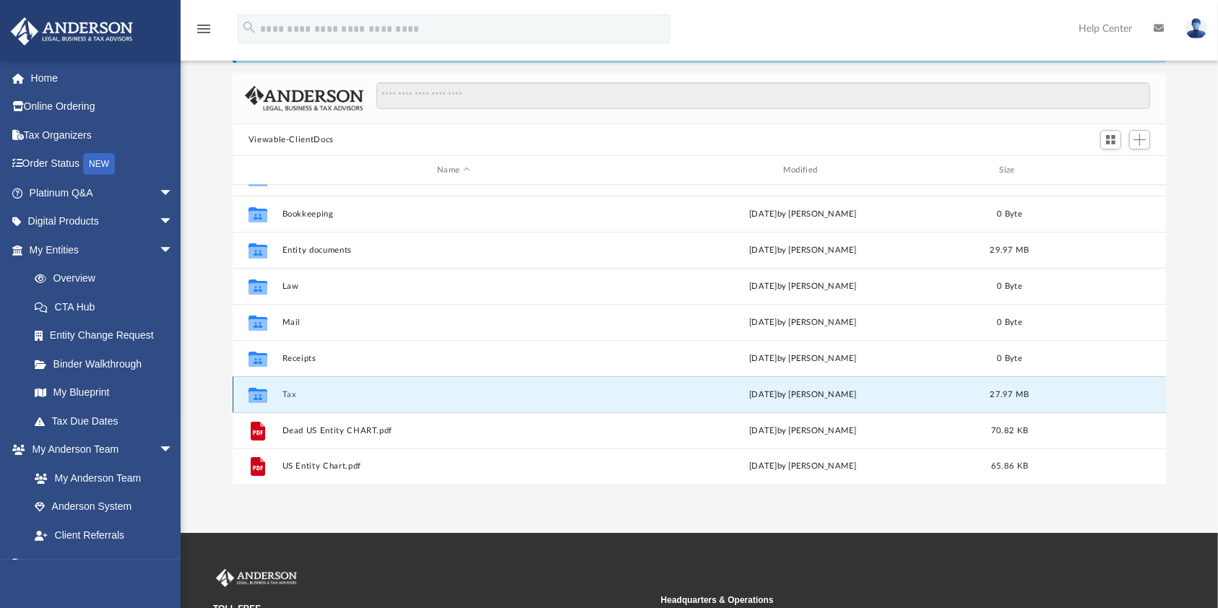
click at [282, 391] on button "Tax" at bounding box center [453, 394] width 343 height 9
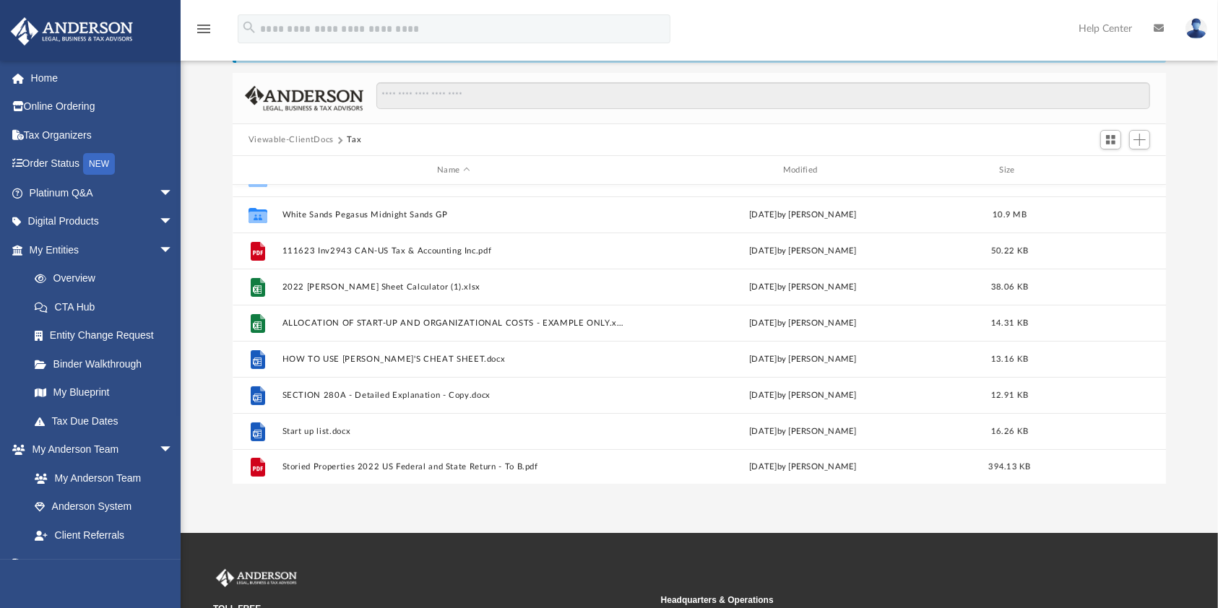
scroll to position [170, 0]
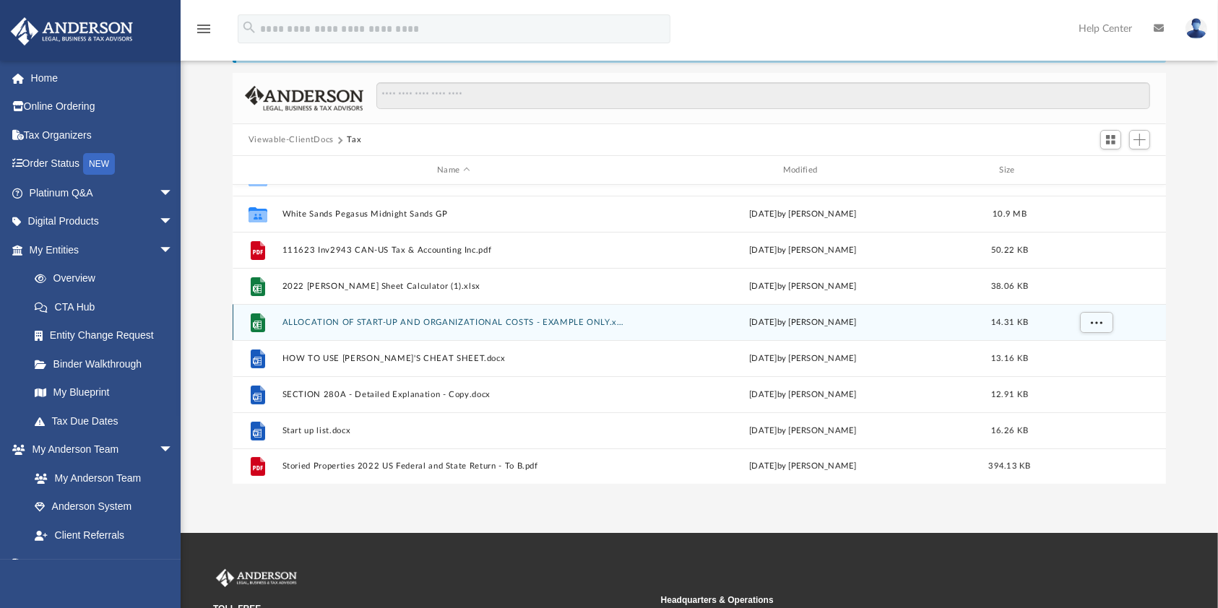
click at [364, 326] on div "File ALLOCATION OF START-UP AND ORGANIZATIONAL COSTS - EXAMPLE ONLY.xlsx [DATE]…" at bounding box center [700, 322] width 934 height 36
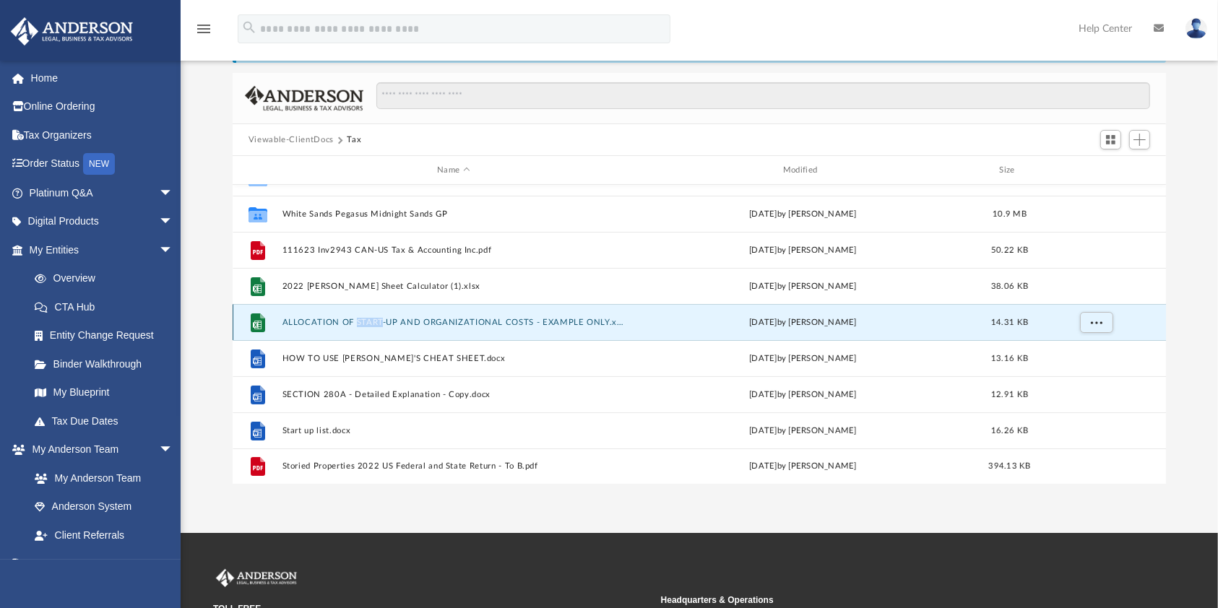
click at [364, 326] on div "File ALLOCATION OF START-UP AND ORGANIZATIONAL COSTS - EXAMPLE ONLY.xlsx [DATE]…" at bounding box center [700, 322] width 934 height 36
click at [424, 315] on div "File ALLOCATION OF START-UP AND ORGANIZATIONAL COSTS - EXAMPLE ONLY.xlsx [DATE]…" at bounding box center [700, 322] width 934 height 36
click at [424, 318] on button "ALLOCATION OF START-UP AND ORGANIZATIONAL COSTS - EXAMPLE ONLY.xlsx" at bounding box center [453, 322] width 343 height 9
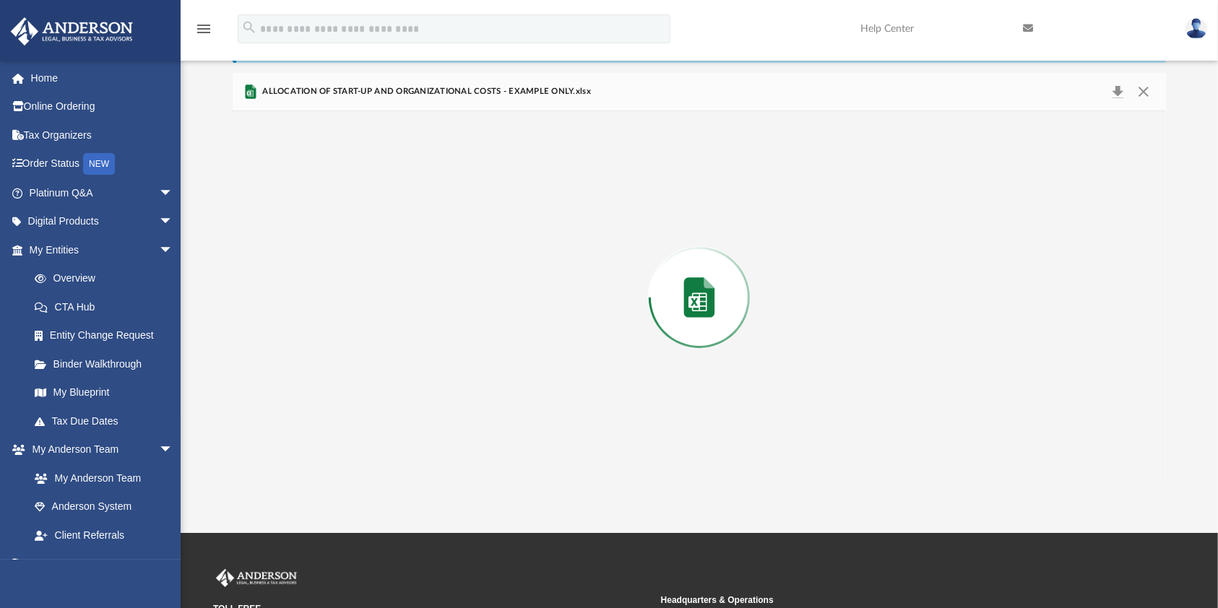
click at [424, 316] on div "Preview" at bounding box center [699, 297] width 933 height 373
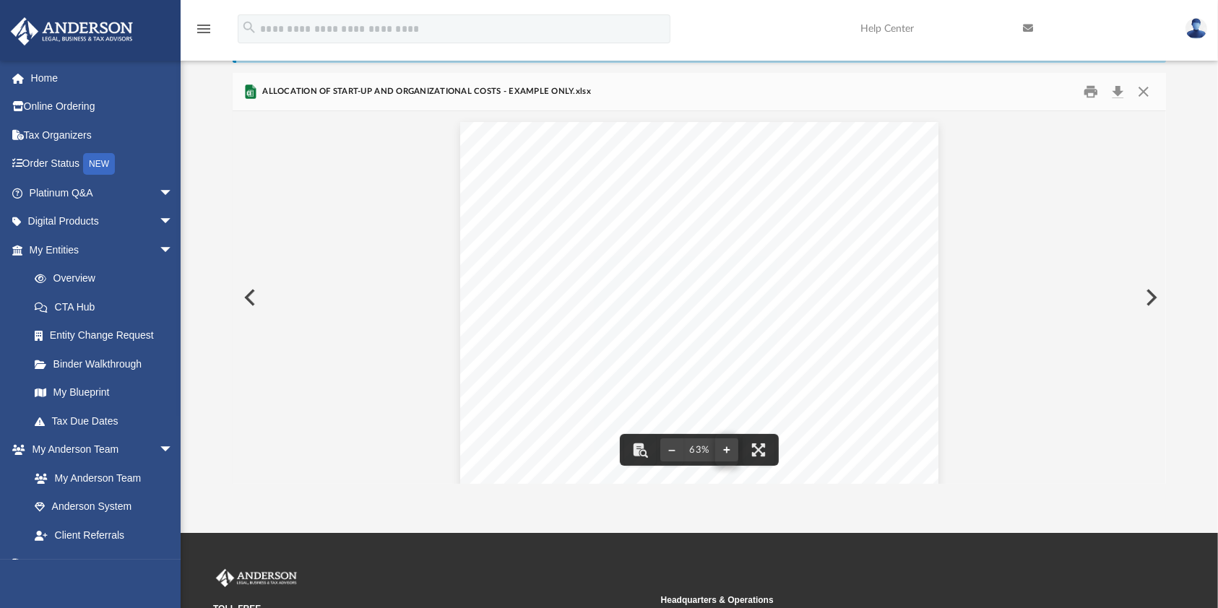
click at [728, 446] on button "File preview" at bounding box center [726, 450] width 23 height 32
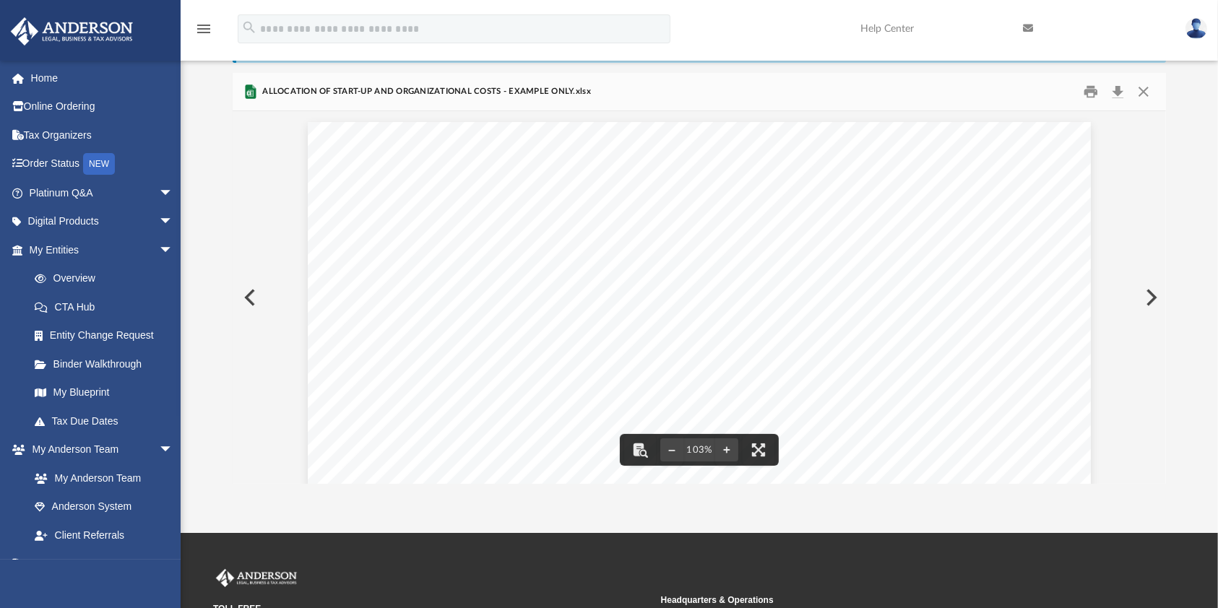
click at [1149, 292] on button "Preview" at bounding box center [1150, 297] width 32 height 40
click at [1153, 295] on button "Preview" at bounding box center [1150, 297] width 32 height 40
click at [1154, 298] on button "Preview" at bounding box center [1150, 297] width 32 height 40
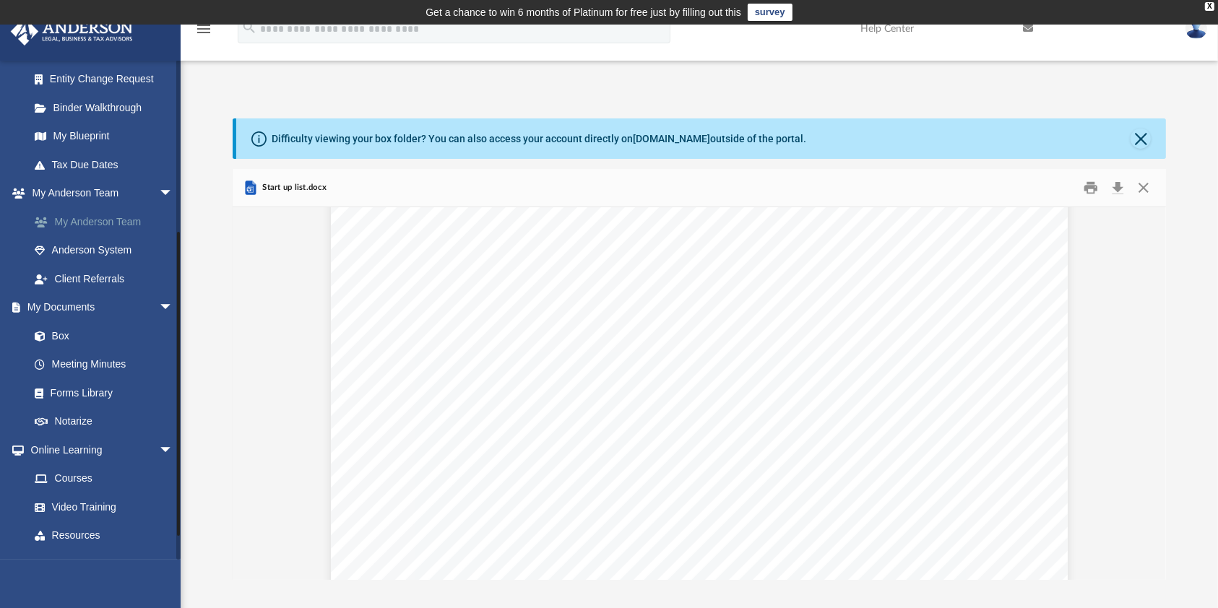
scroll to position [289, 0]
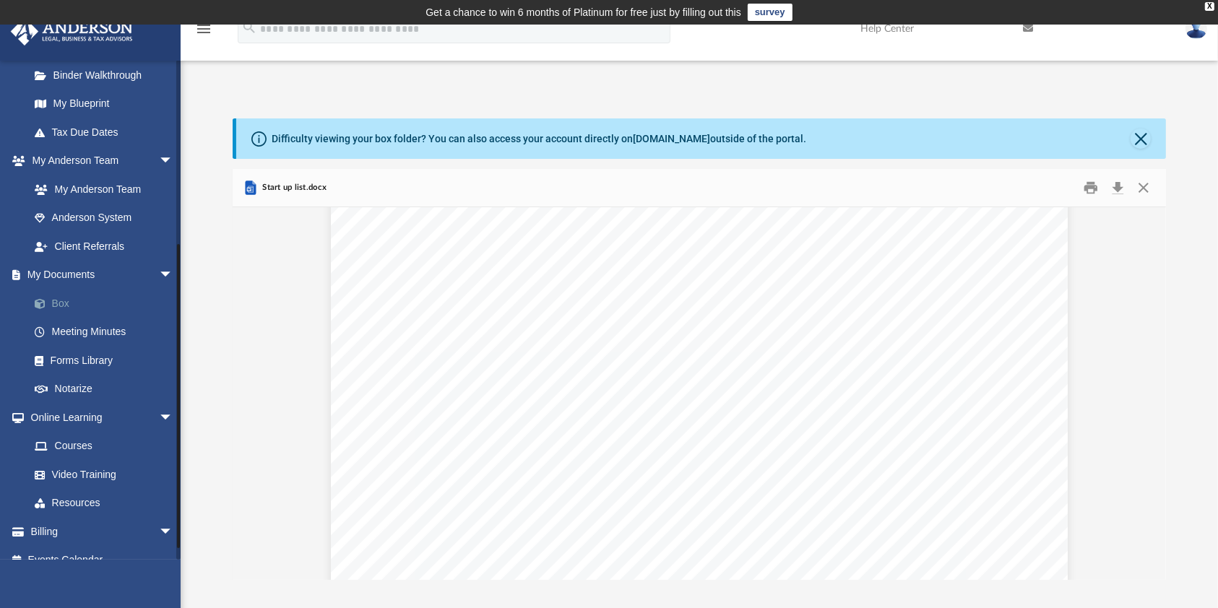
click at [49, 298] on link "Box" at bounding box center [107, 303] width 175 height 29
click at [58, 304] on link "Box" at bounding box center [107, 303] width 175 height 29
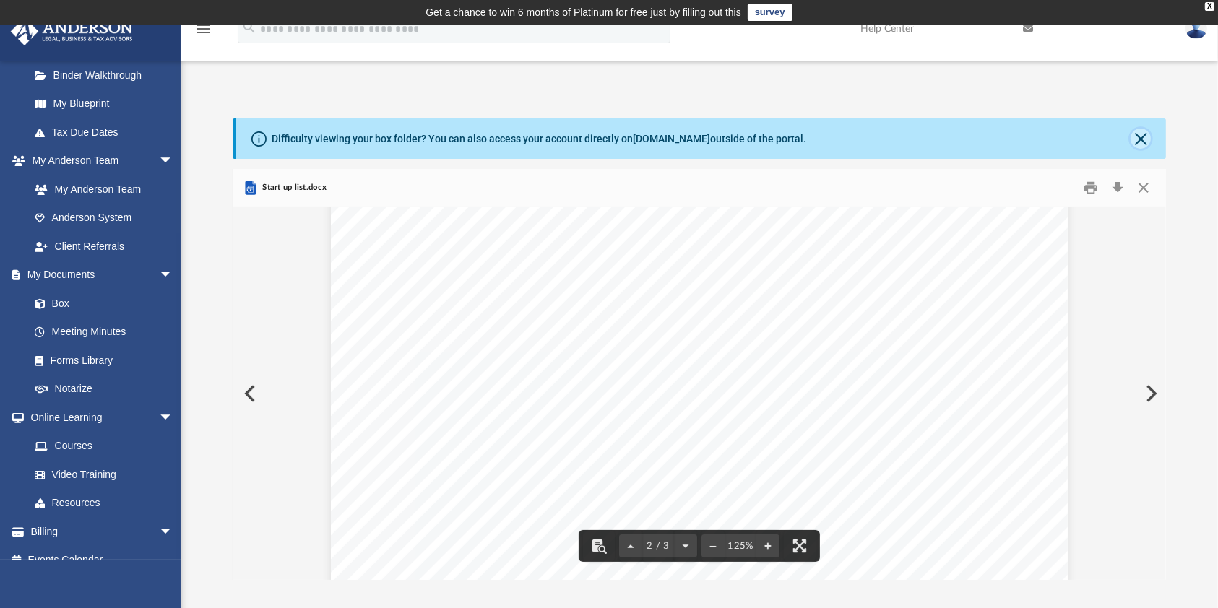
click at [1138, 146] on button "Close" at bounding box center [1140, 139] width 20 height 20
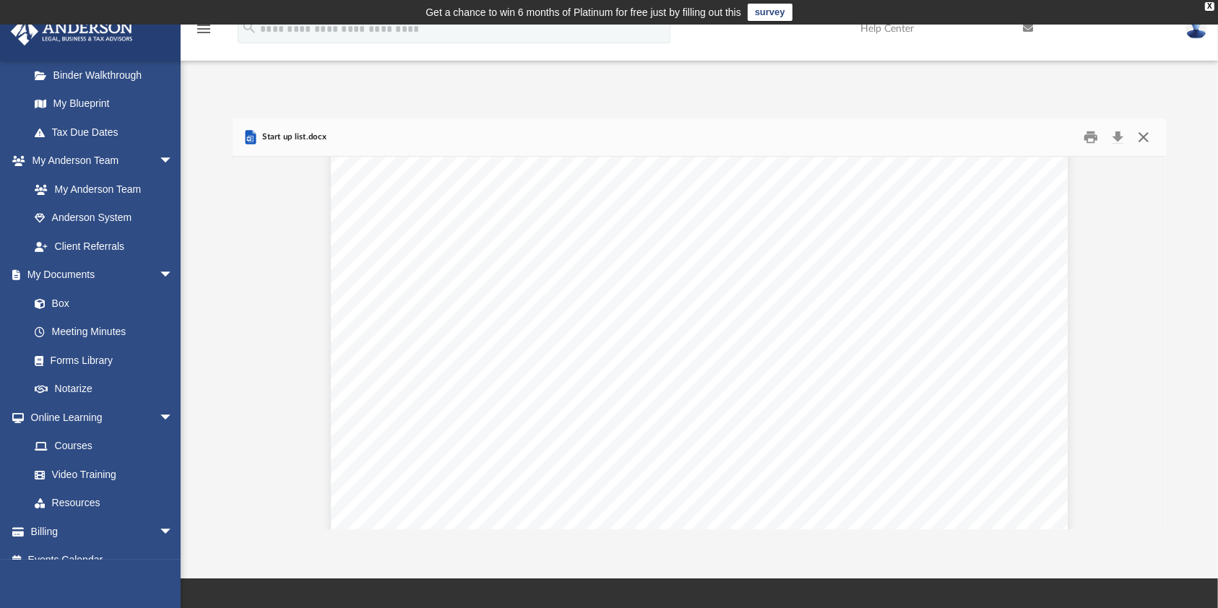
click at [1142, 142] on button "Close" at bounding box center [1143, 137] width 26 height 22
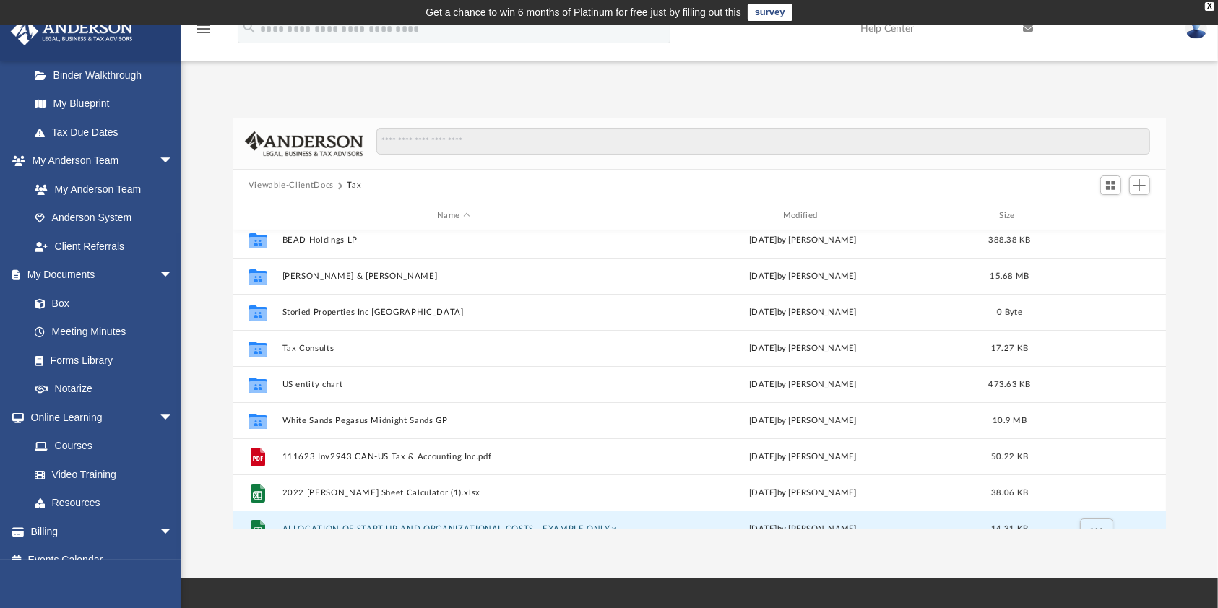
scroll to position [0, 0]
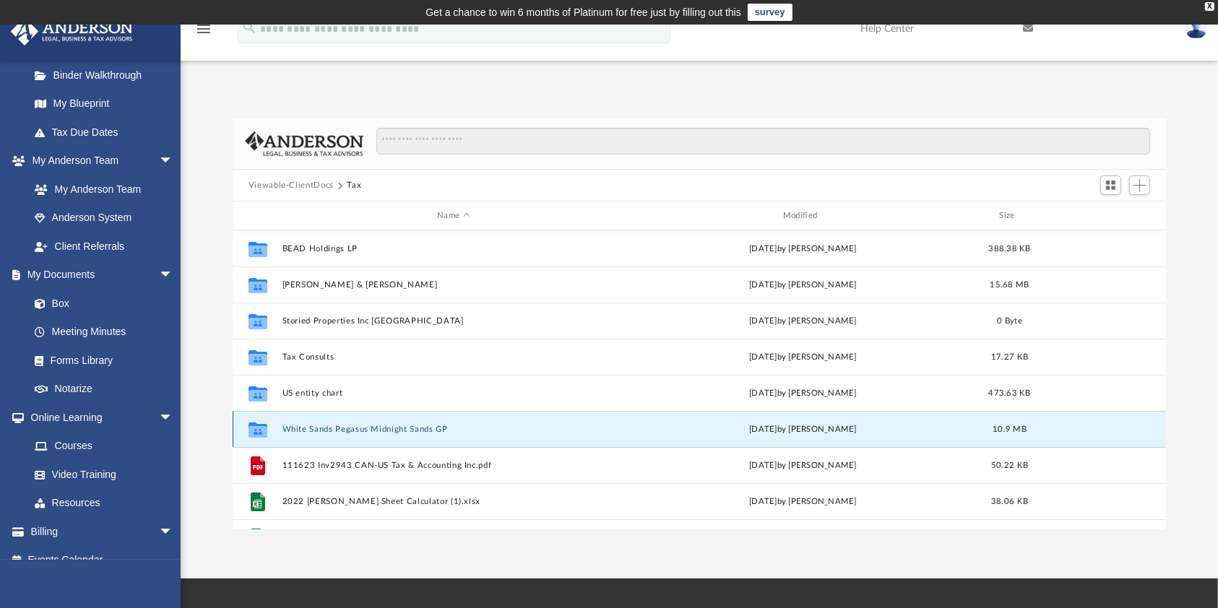
click at [316, 429] on button "White Sands Pegasus Midnight Sands GP" at bounding box center [453, 429] width 343 height 9
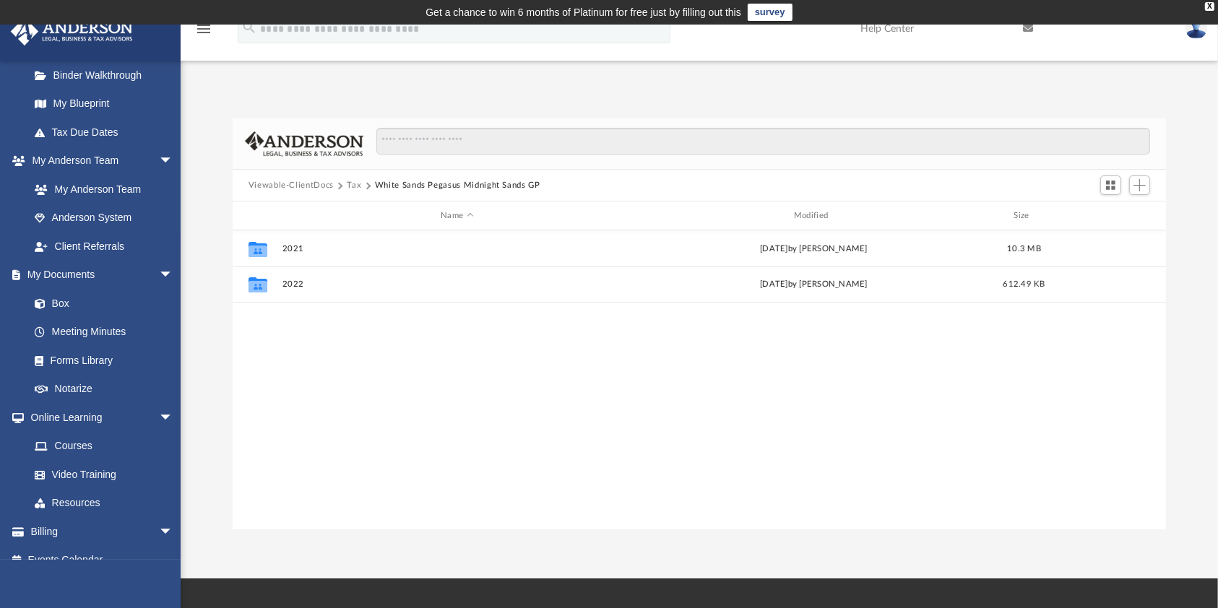
click at [316, 429] on div "Collaborated Folder 2021 [DATE] by [PERSON_NAME] 10.3 MB Collaborated Folder 20…" at bounding box center [700, 379] width 934 height 299
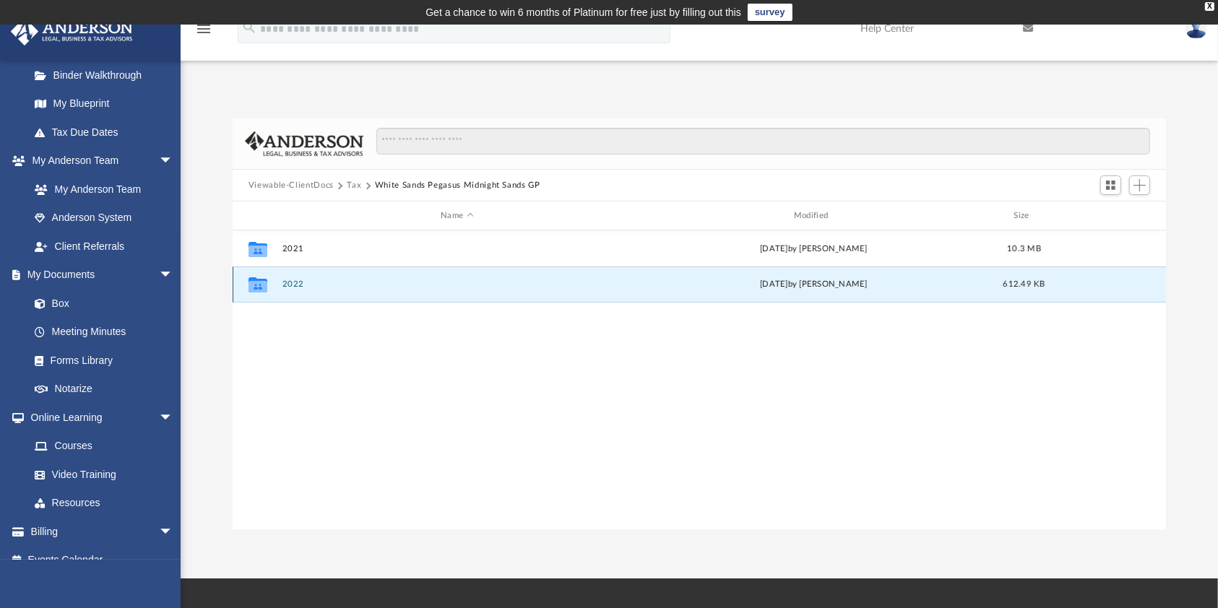
click at [287, 286] on button "2022" at bounding box center [457, 283] width 350 height 9
click at [287, 287] on button "2022" at bounding box center [457, 283] width 350 height 9
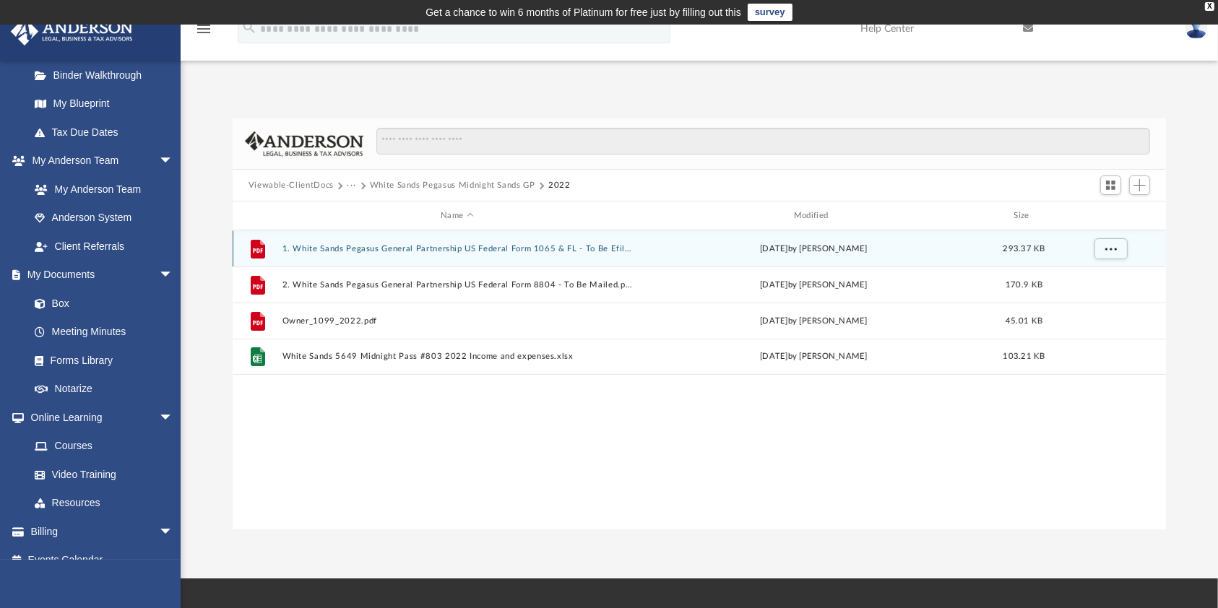
click at [416, 253] on div "File 1. White Sands Pegasus General Partnership US Federal Form 1065 & FL - To …" at bounding box center [700, 248] width 934 height 36
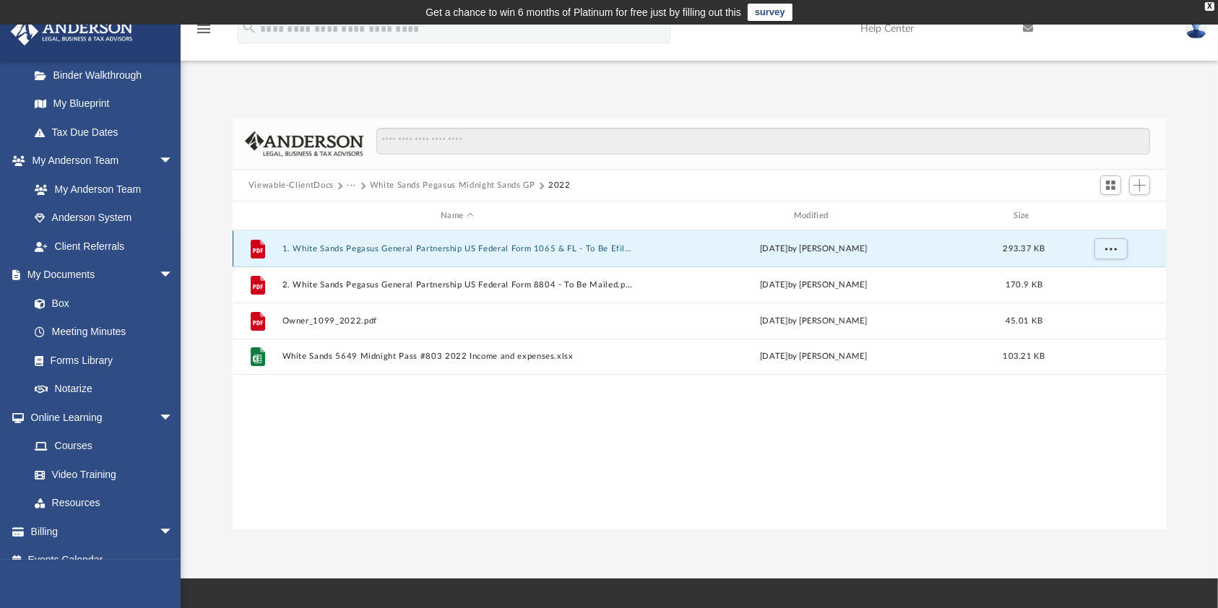
click at [416, 253] on div "File 1. White Sands Pegasus General Partnership US Federal Form 1065 & FL - To …" at bounding box center [700, 248] width 934 height 36
click at [391, 253] on button "1. White Sands Pegasus General Partnership US Federal Form 1065 & FL - To Be Ef…" at bounding box center [457, 248] width 350 height 9
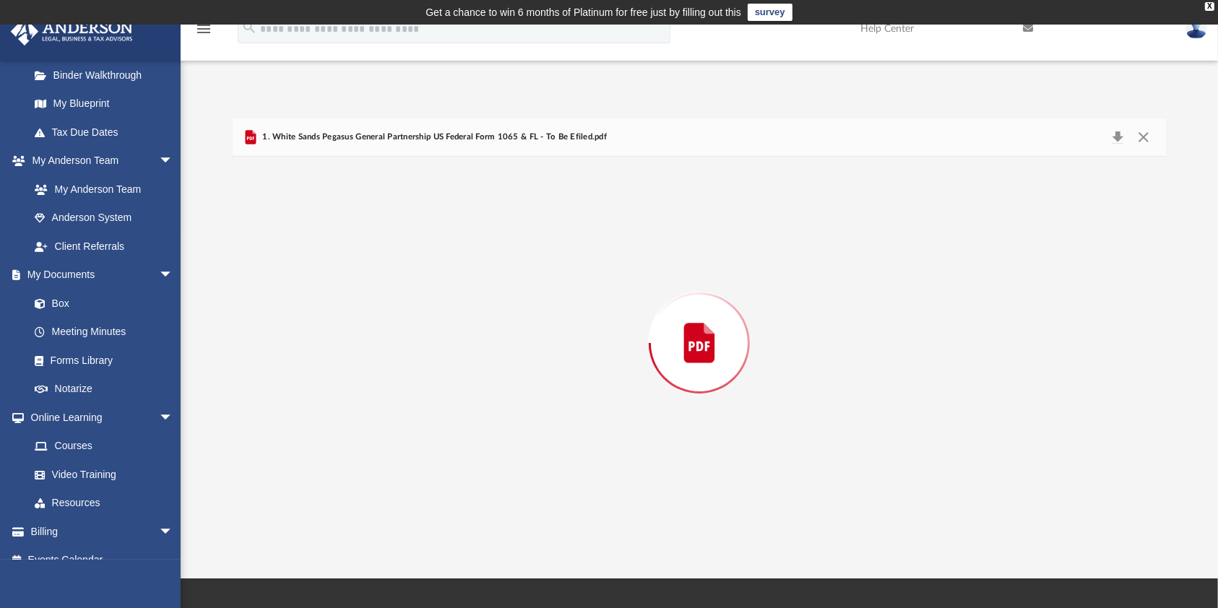
click at [391, 253] on div "Preview" at bounding box center [699, 343] width 933 height 373
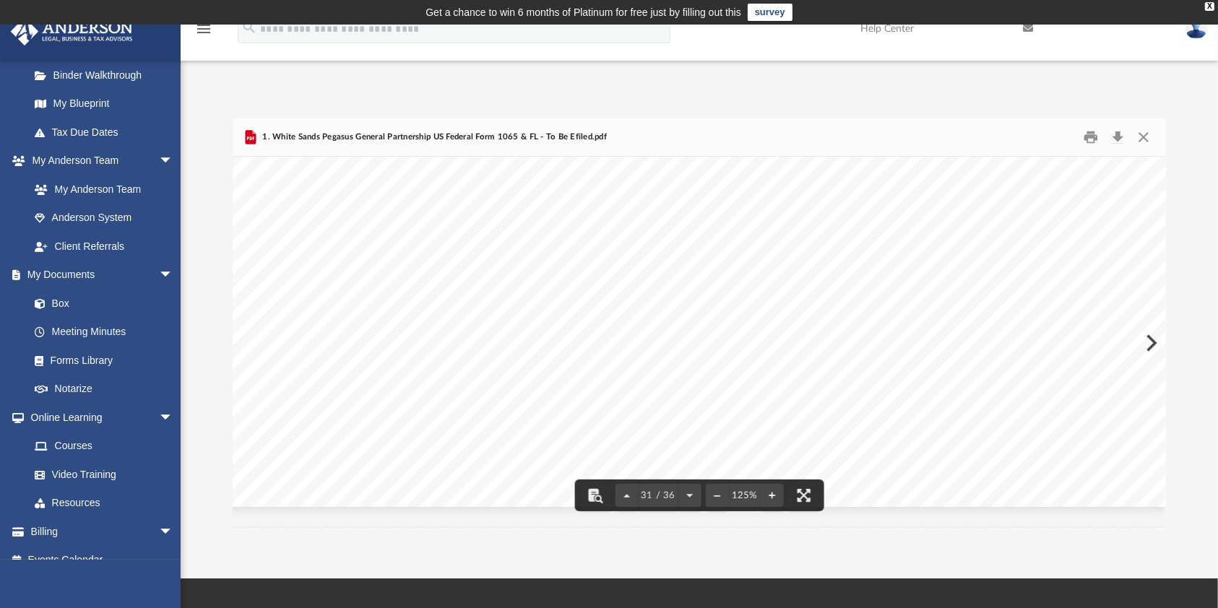
scroll to position [26683, 35]
